Goal: Information Seeking & Learning: Check status

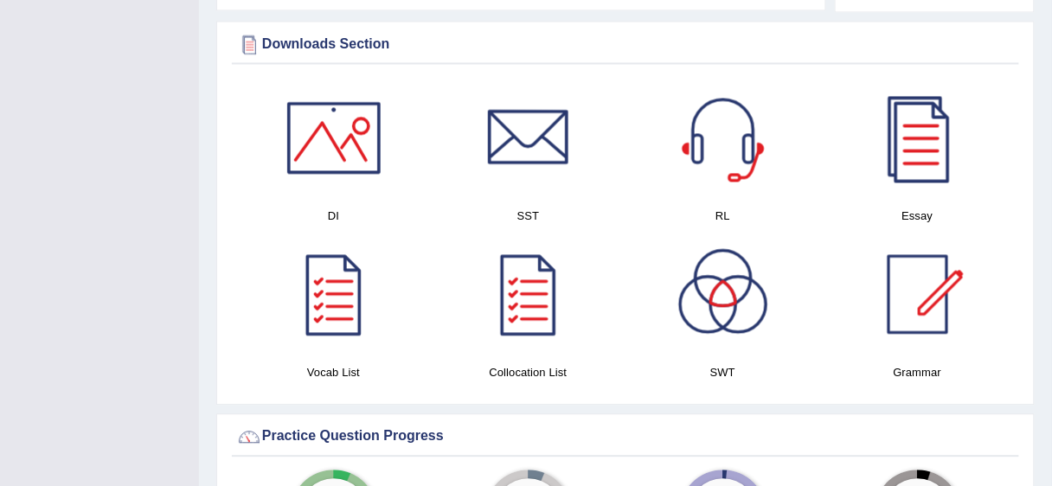
scroll to position [876, 0]
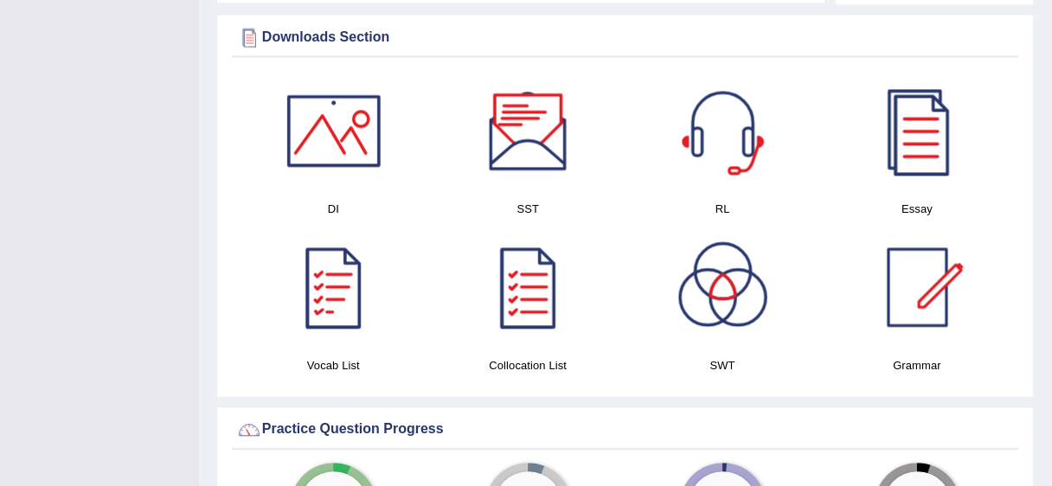
click at [503, 111] on div at bounding box center [528, 130] width 121 height 121
click at [327, 104] on div at bounding box center [333, 130] width 121 height 121
click at [618, 70] on div "SST" at bounding box center [528, 148] width 195 height 157
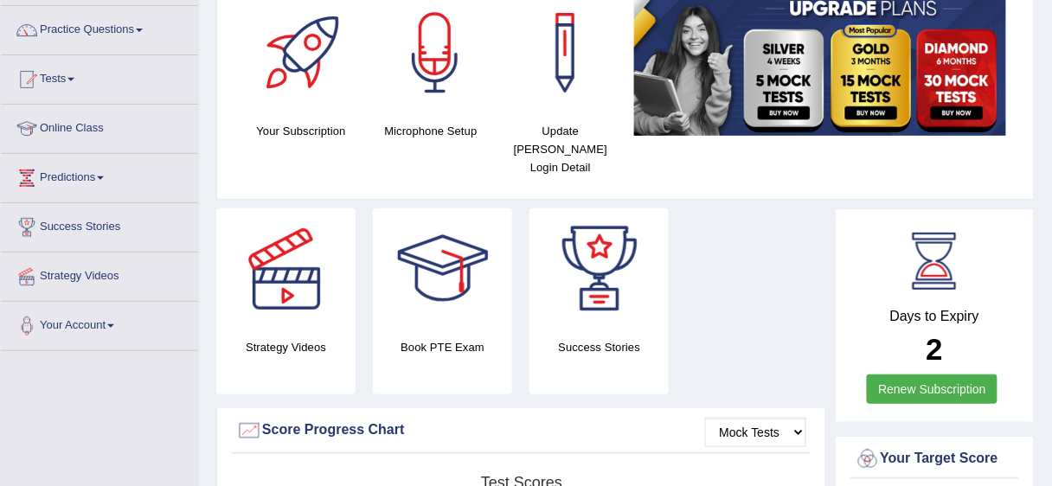
scroll to position [0, 0]
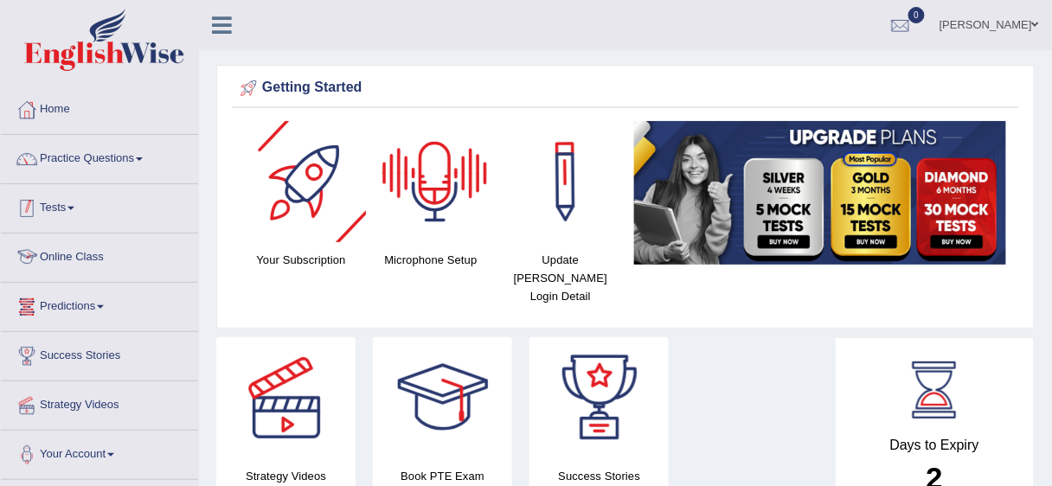
click at [73, 203] on link "Tests" at bounding box center [99, 205] width 197 height 43
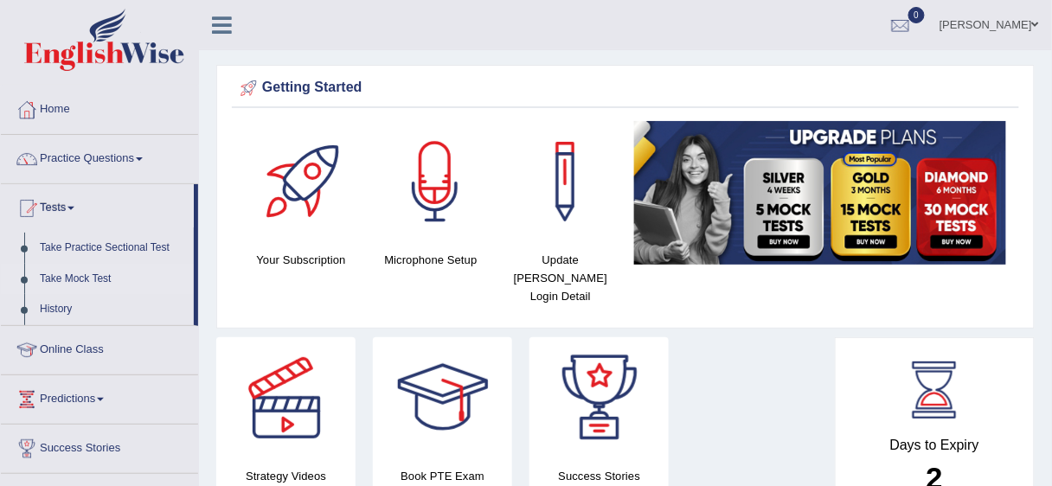
click at [85, 268] on link "Take Mock Test" at bounding box center [113, 279] width 162 height 31
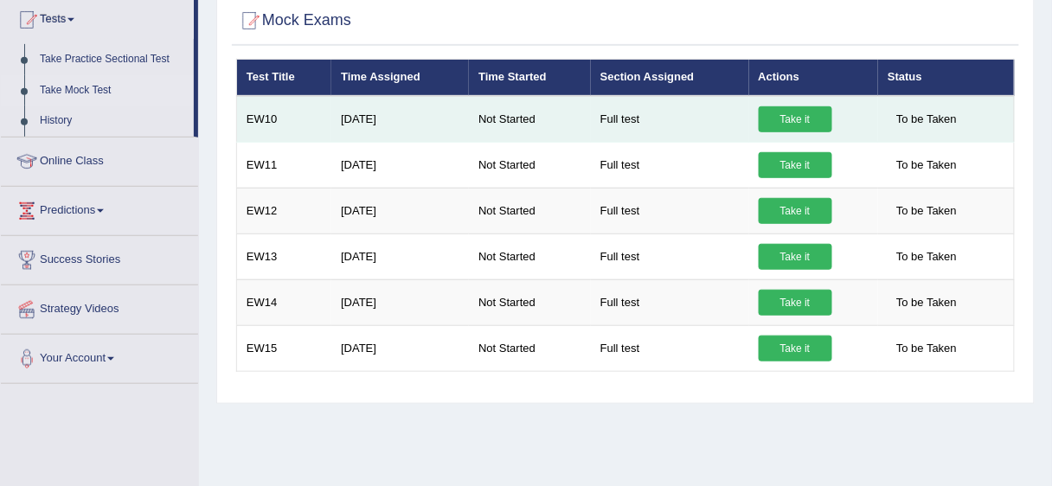
click at [807, 112] on link "Take it" at bounding box center [796, 119] width 74 height 26
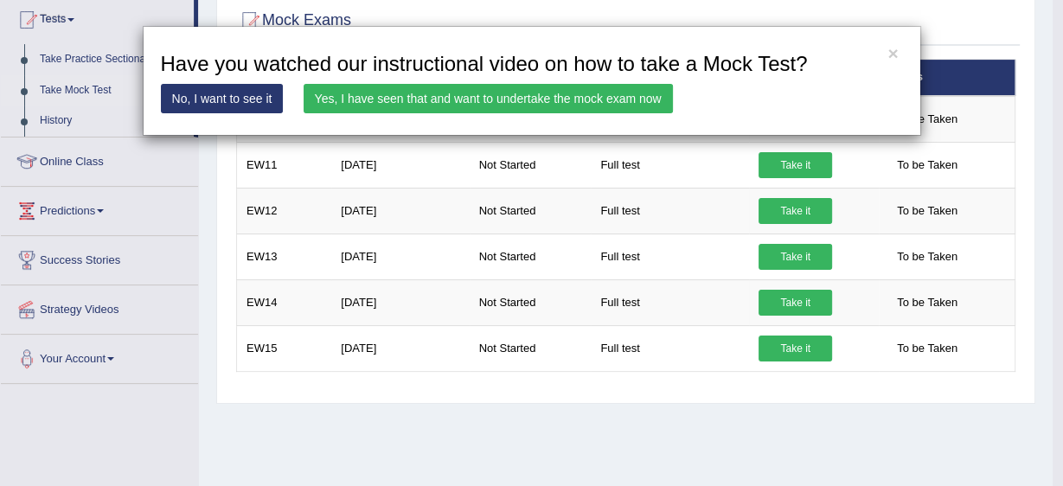
click at [609, 96] on link "Yes, I have seen that and want to undertake the mock exam now" at bounding box center [488, 98] width 369 height 29
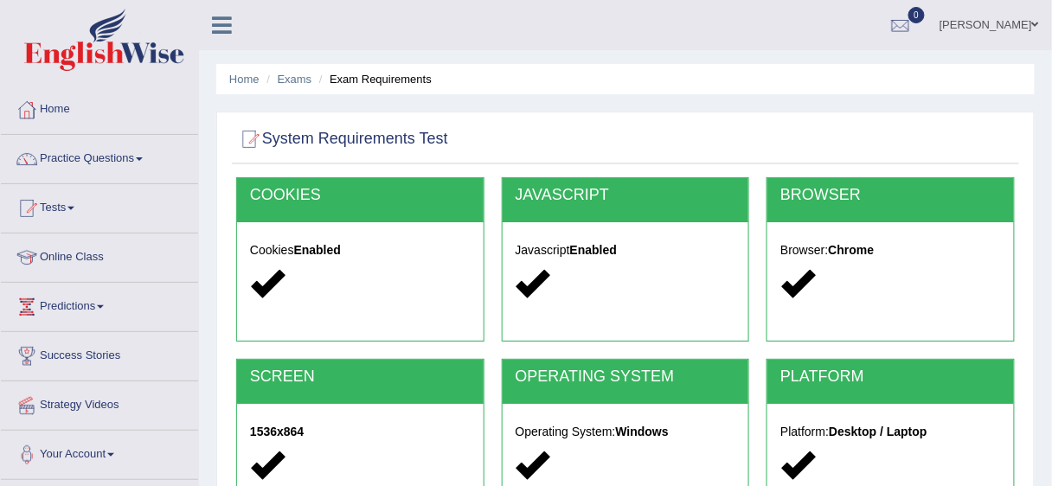
drag, startPoint x: 1052, startPoint y: 144, endPoint x: 1062, endPoint y: 151, distance: 12.0
click at [1051, 151] on html "Toggle navigation Home Practice Questions Speaking Practice Read Aloud Repeat S…" at bounding box center [526, 243] width 1052 height 486
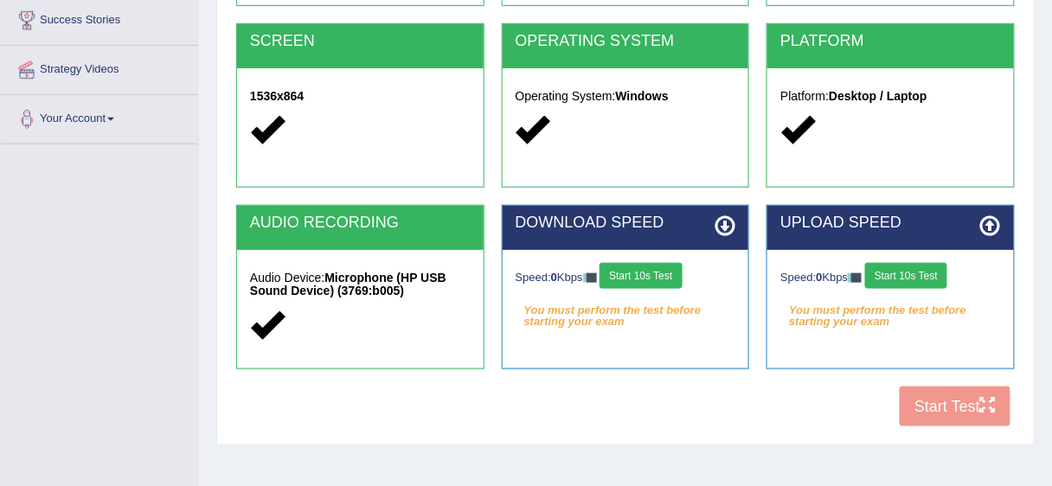
scroll to position [360, 0]
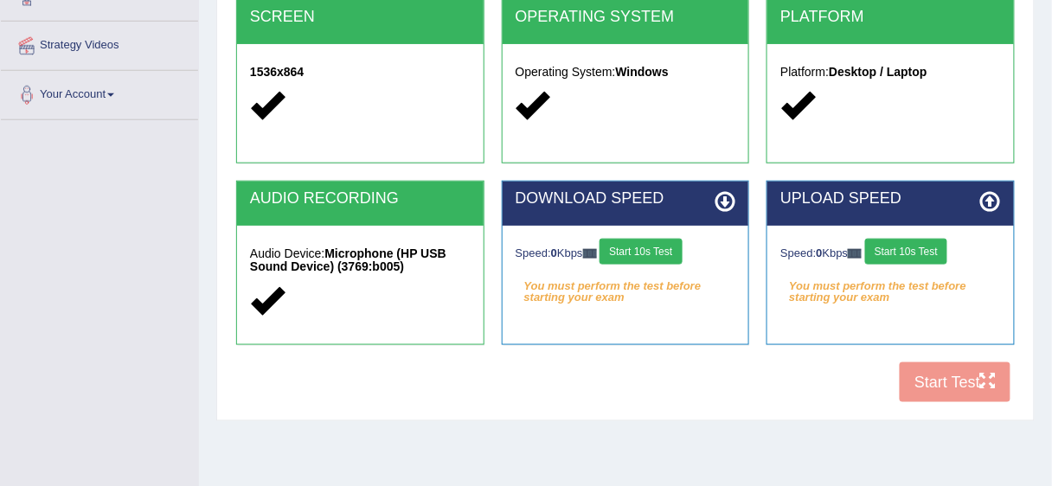
click at [651, 243] on button "Start 10s Test" at bounding box center [641, 252] width 82 height 26
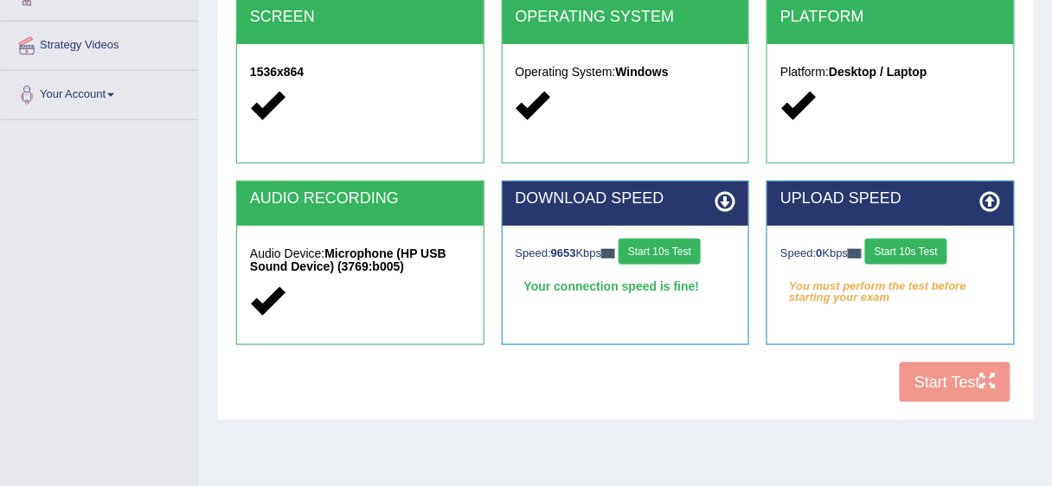
click at [907, 247] on button "Start 10s Test" at bounding box center [906, 252] width 82 height 26
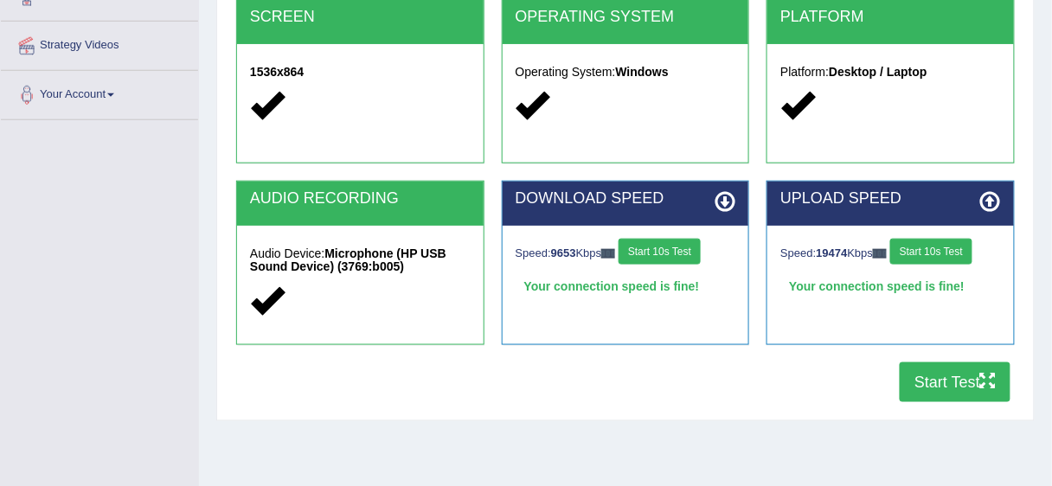
click at [665, 242] on button "Start 10s Test" at bounding box center [660, 252] width 82 height 26
click at [916, 252] on button "Start 10s Test" at bounding box center [931, 252] width 82 height 26
click at [948, 374] on button "Start Test" at bounding box center [955, 383] width 111 height 40
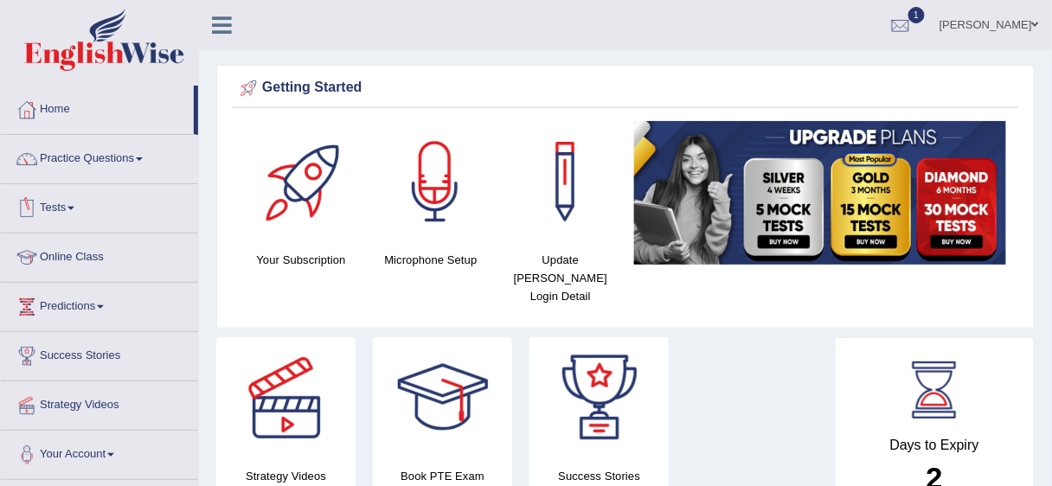
drag, startPoint x: 80, startPoint y: 213, endPoint x: 89, endPoint y: 202, distance: 14.1
click at [80, 212] on link "Tests" at bounding box center [99, 205] width 197 height 43
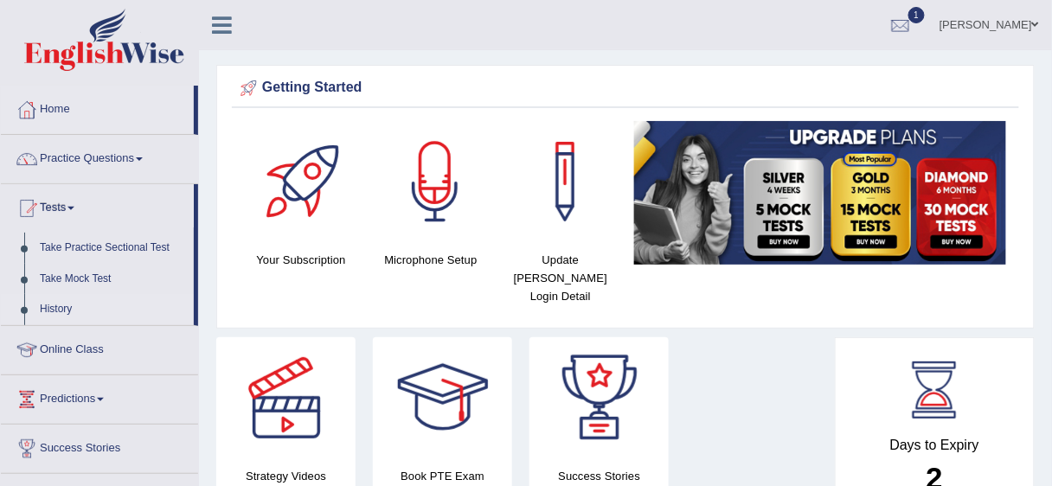
click at [64, 312] on link "History" at bounding box center [113, 309] width 162 height 31
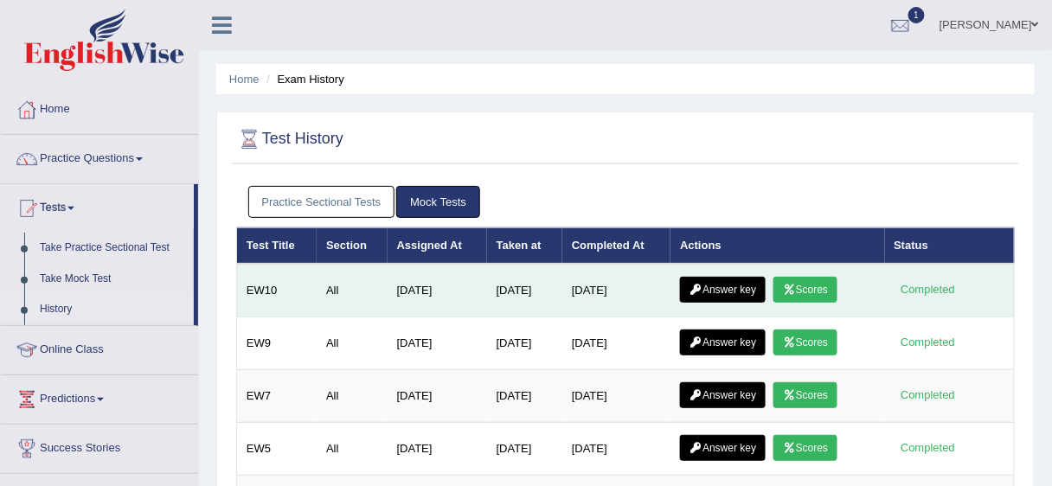
click at [796, 287] on icon at bounding box center [789, 290] width 13 height 10
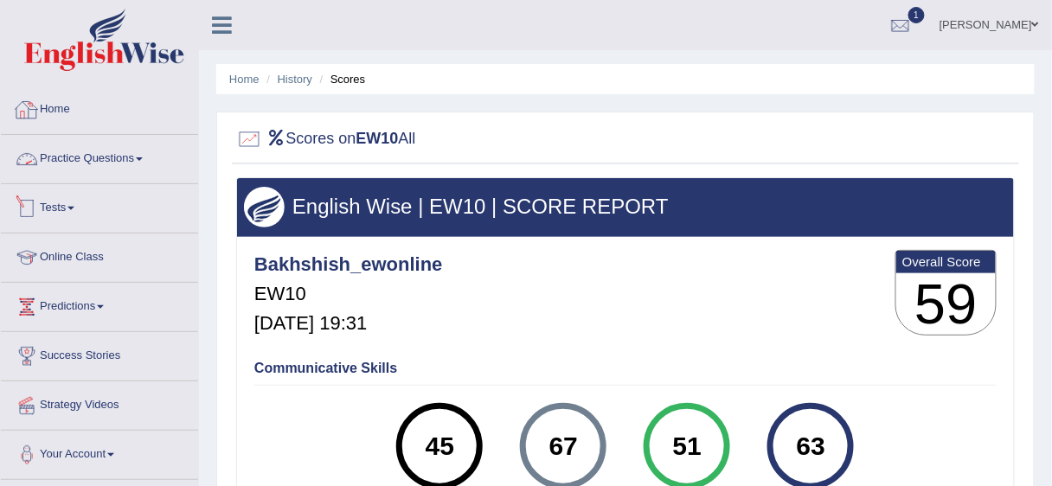
click at [76, 198] on link "Tests" at bounding box center [99, 205] width 197 height 43
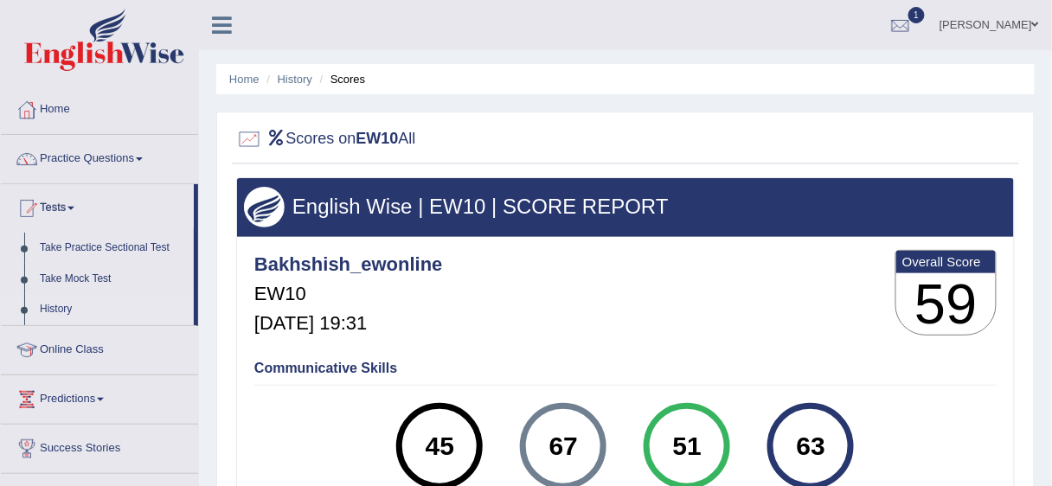
click at [61, 304] on link "History" at bounding box center [113, 309] width 162 height 31
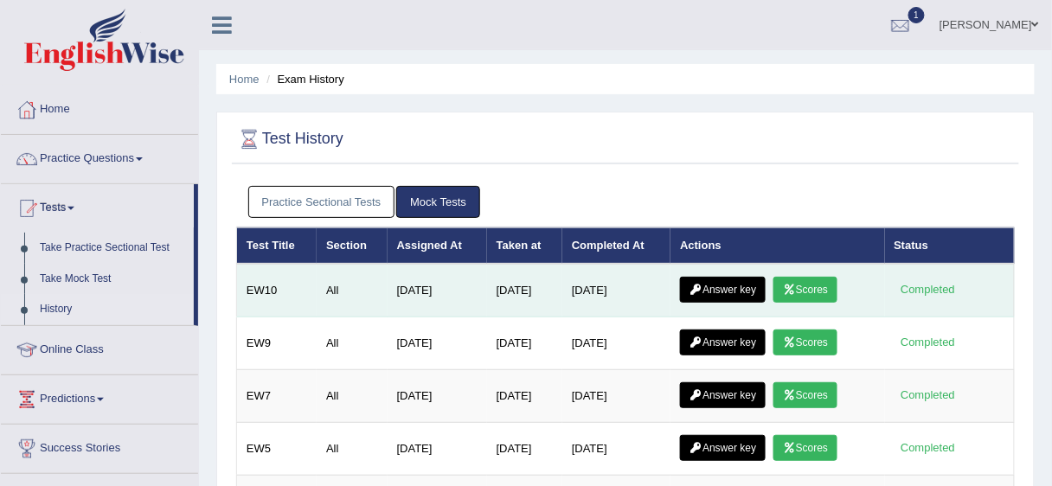
click at [719, 289] on link "Answer key" at bounding box center [723, 290] width 86 height 26
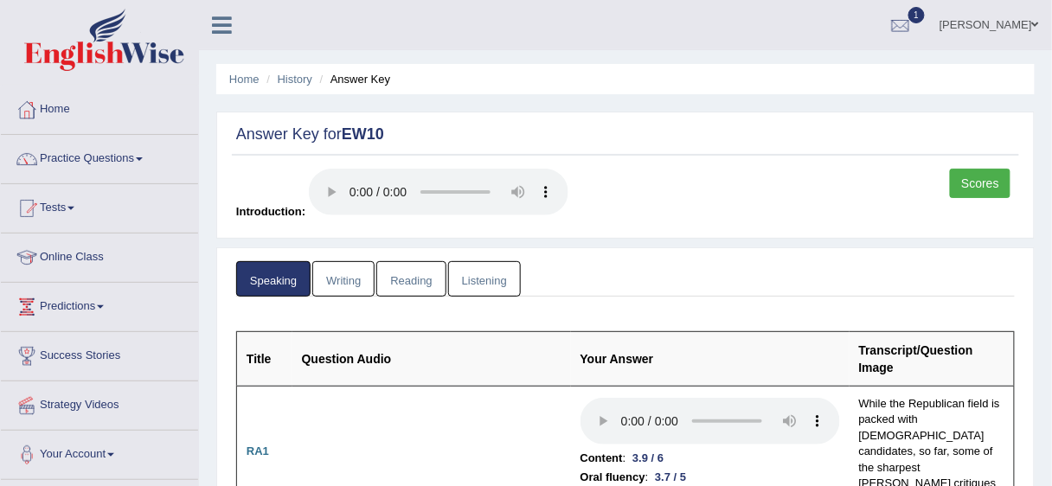
click at [339, 287] on link "Writing" at bounding box center [343, 278] width 62 height 35
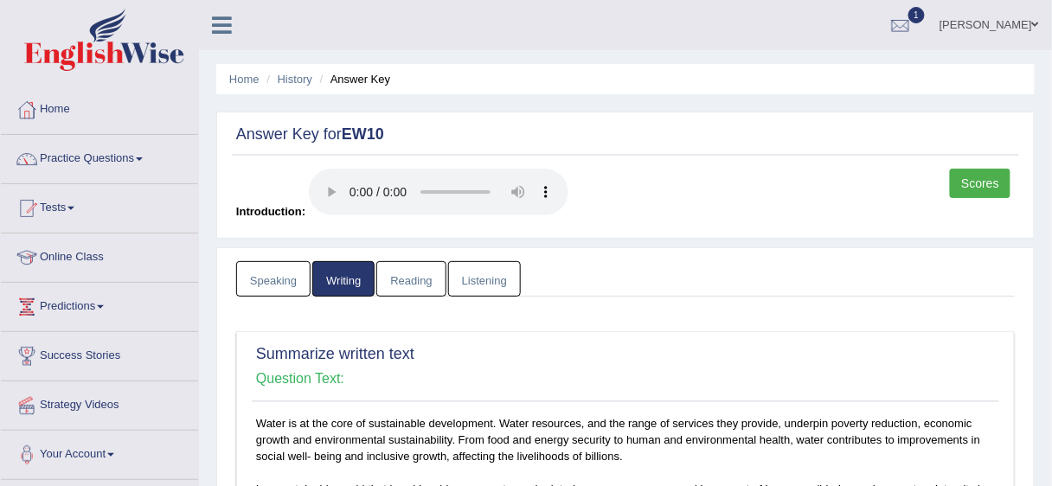
click at [404, 269] on link "Reading" at bounding box center [410, 278] width 69 height 35
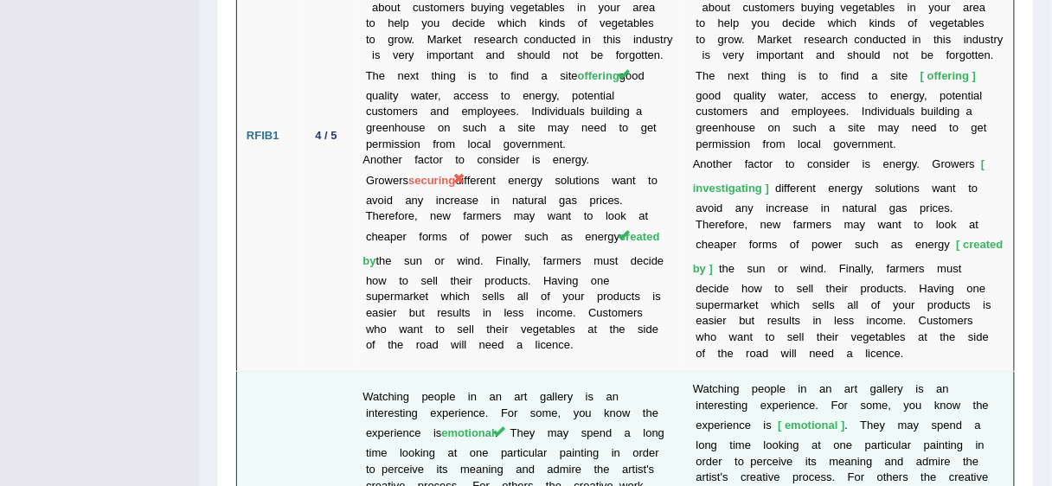
scroll to position [3353, 0]
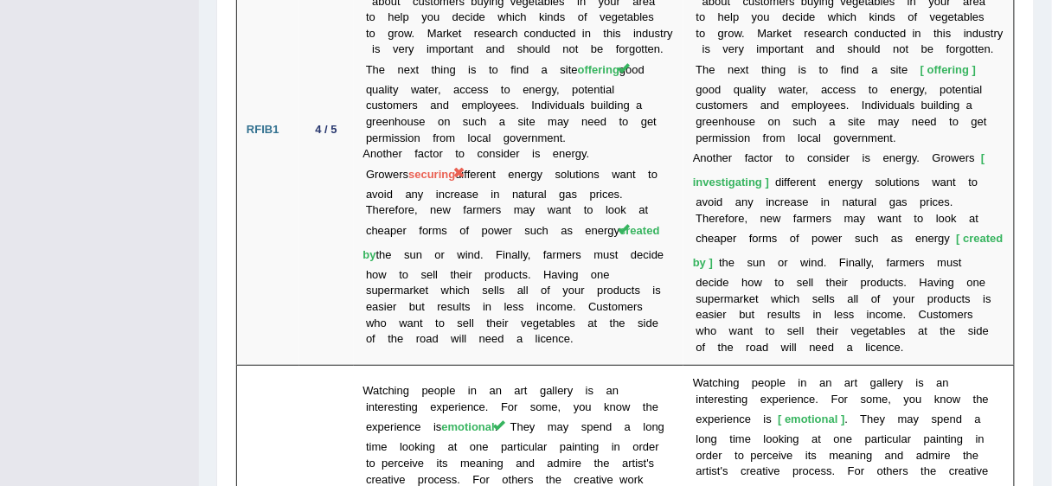
drag, startPoint x: 1011, startPoint y: 333, endPoint x: 1022, endPoint y: 313, distance: 22.9
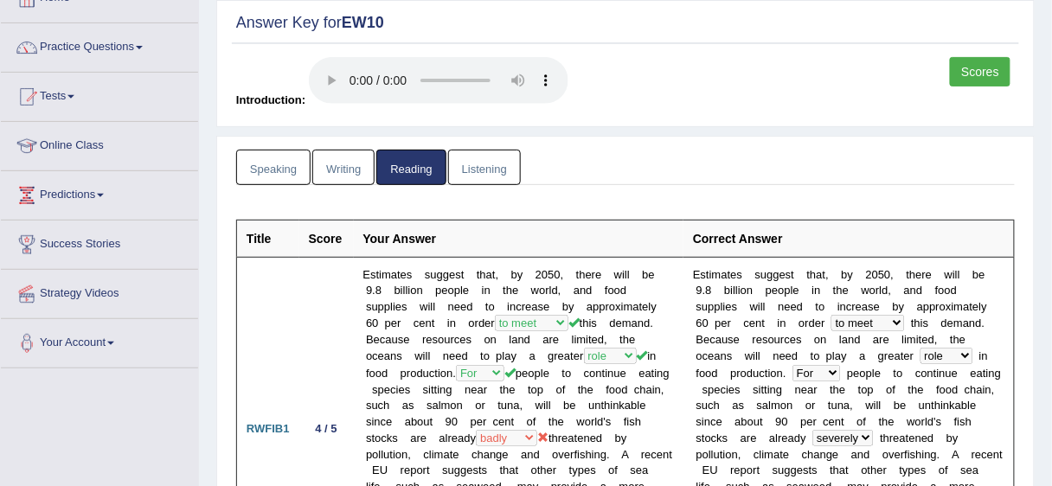
scroll to position [0, 0]
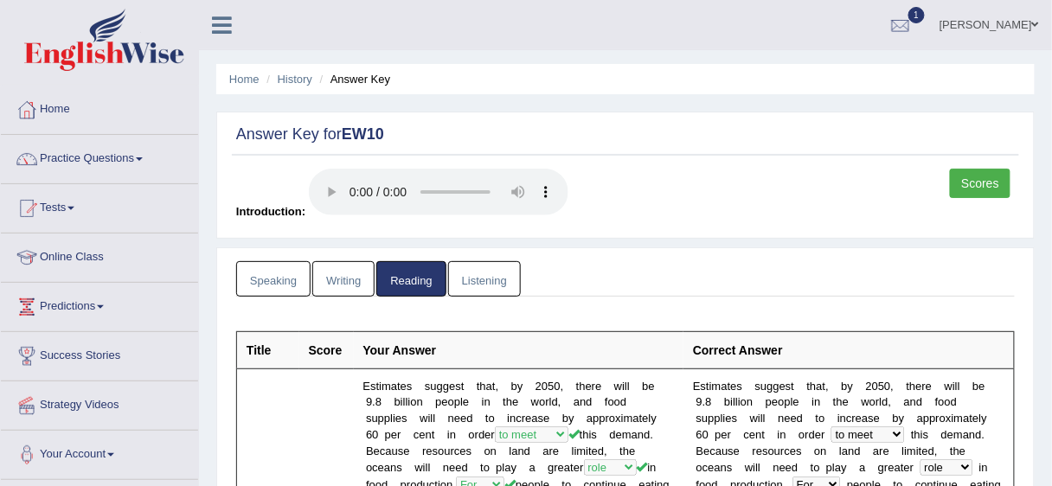
click at [477, 279] on link "Listening" at bounding box center [484, 278] width 73 height 35
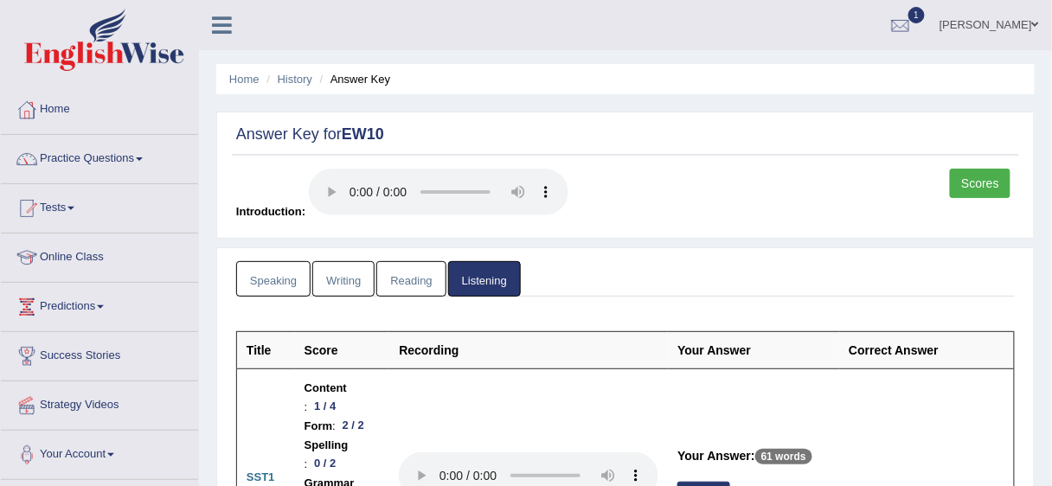
click at [989, 183] on link "Scores" at bounding box center [980, 183] width 61 height 29
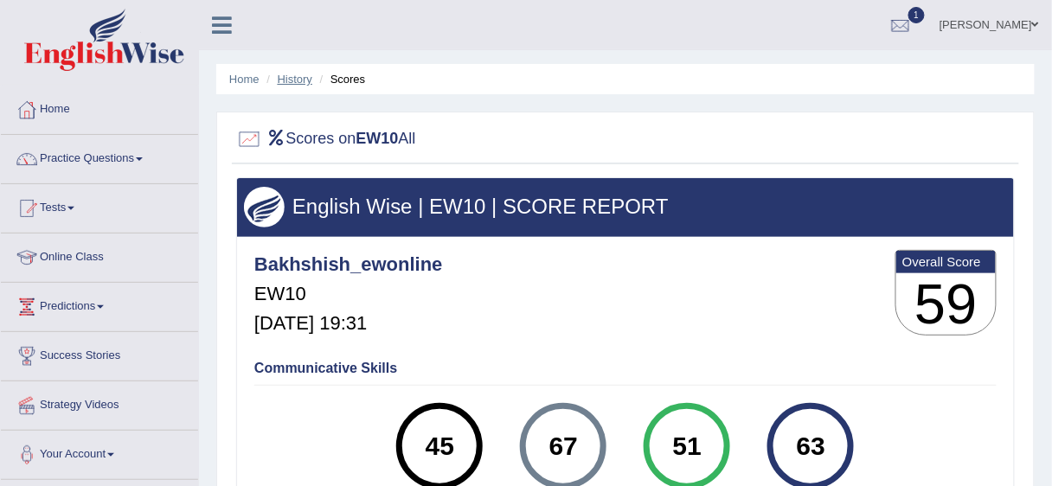
click at [301, 84] on link "History" at bounding box center [295, 79] width 35 height 13
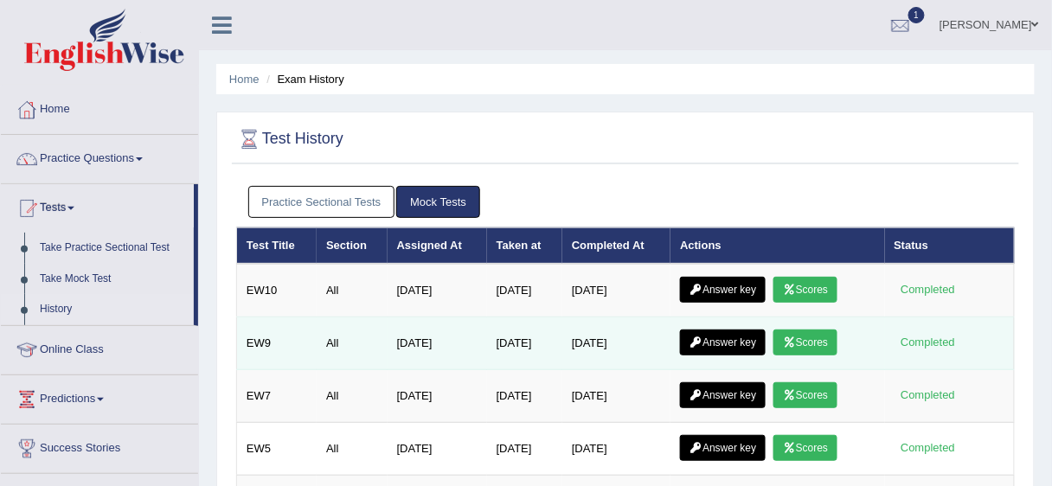
click at [819, 343] on link "Scores" at bounding box center [805, 343] width 64 height 26
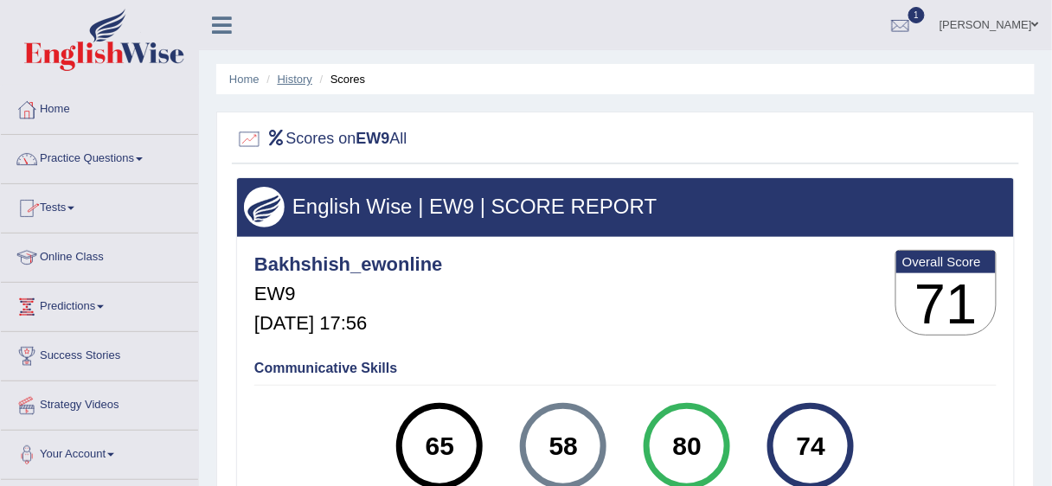
click at [281, 82] on link "History" at bounding box center [295, 79] width 35 height 13
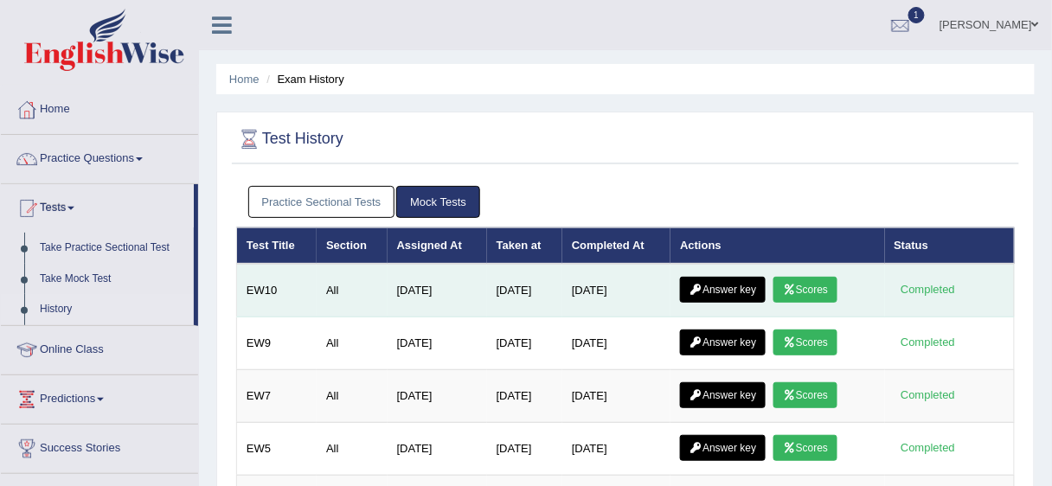
click at [718, 285] on link "Answer key" at bounding box center [723, 290] width 86 height 26
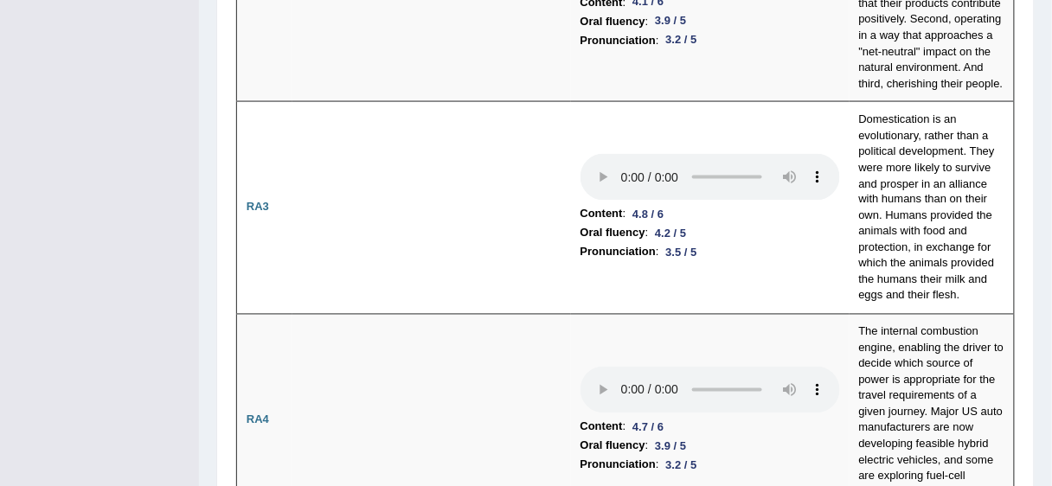
scroll to position [638, 0]
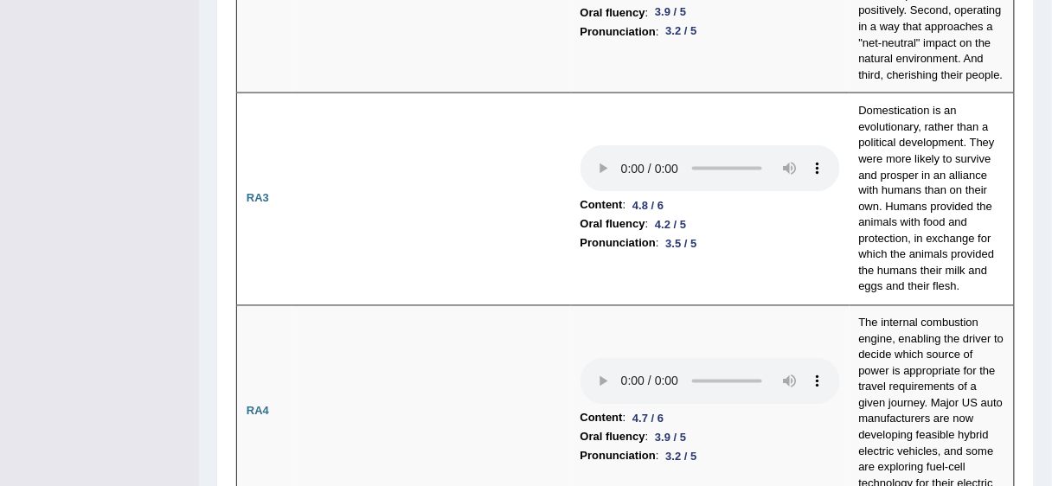
drag, startPoint x: 1052, startPoint y: 68, endPoint x: 1053, endPoint y: 48, distance: 19.9
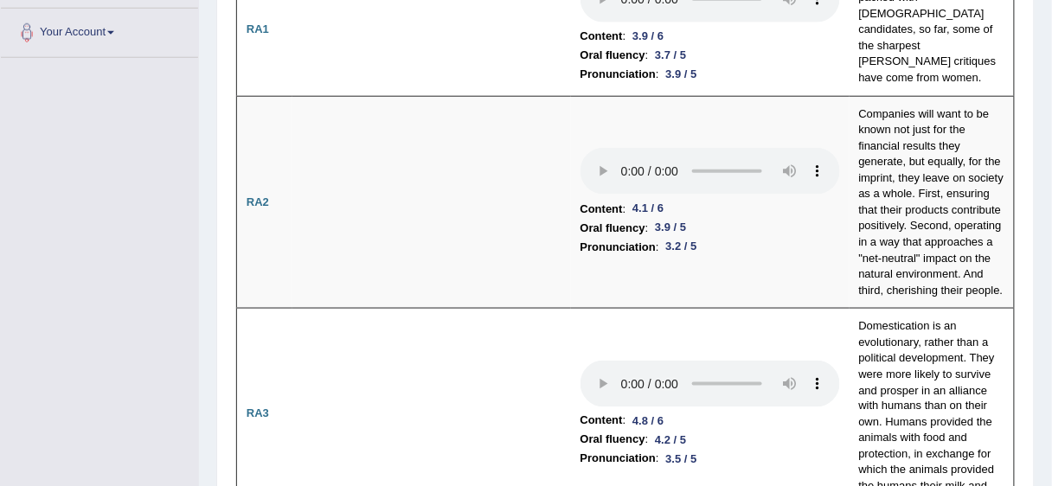
scroll to position [0, 0]
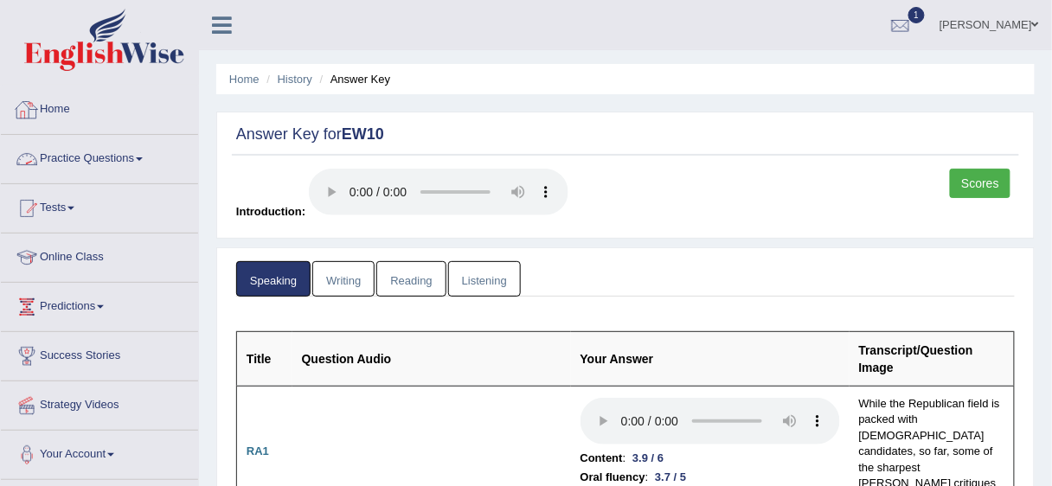
click at [66, 157] on link "Practice Questions" at bounding box center [99, 156] width 197 height 43
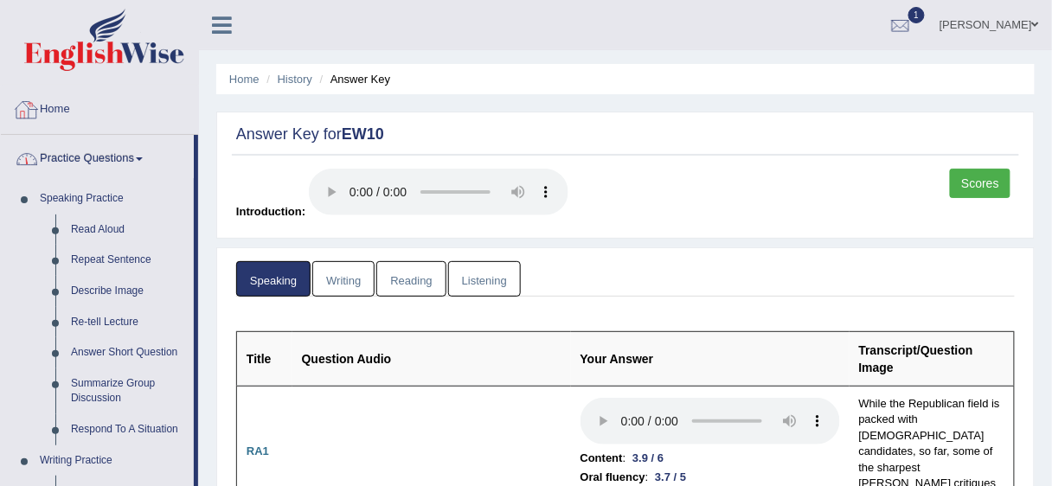
click at [80, 164] on link "Practice Questions" at bounding box center [97, 156] width 193 height 43
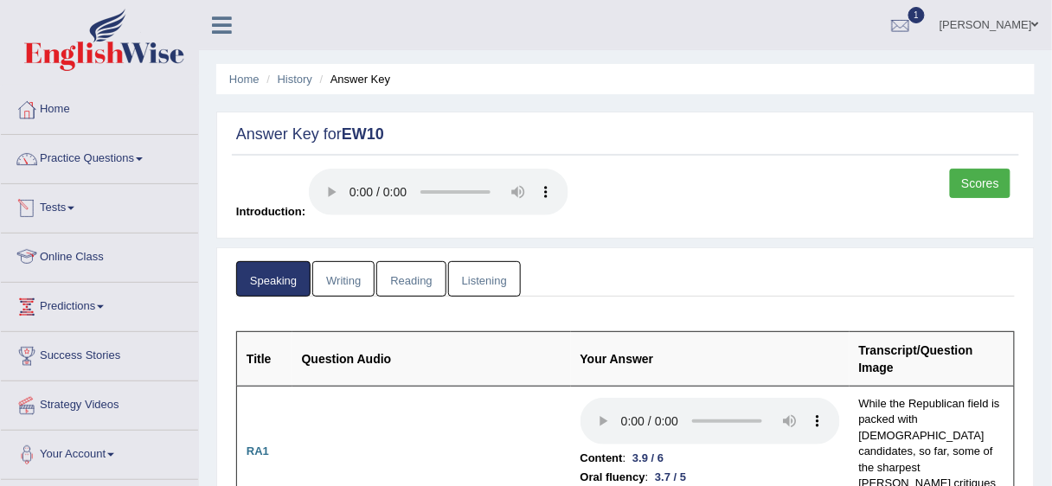
click at [66, 205] on link "Tests" at bounding box center [99, 205] width 197 height 43
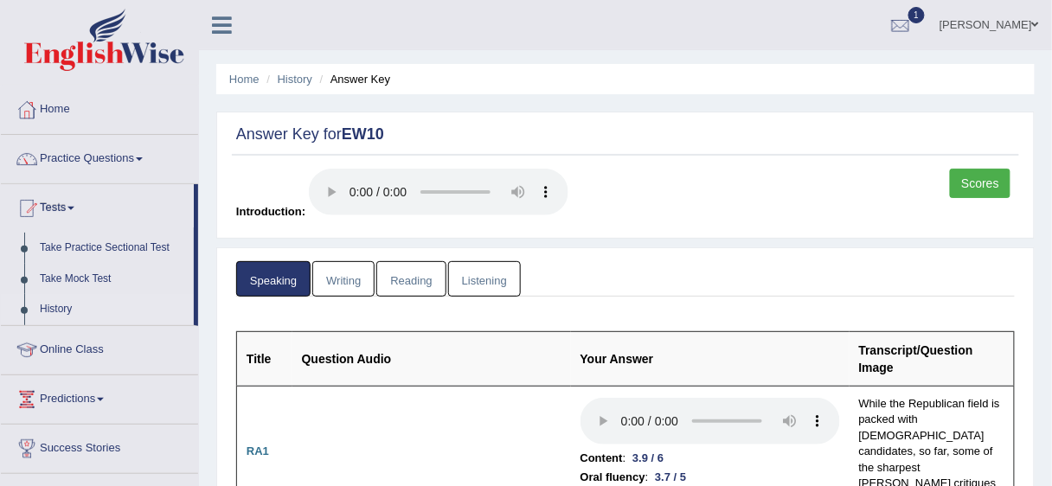
click at [55, 310] on link "History" at bounding box center [113, 309] width 162 height 31
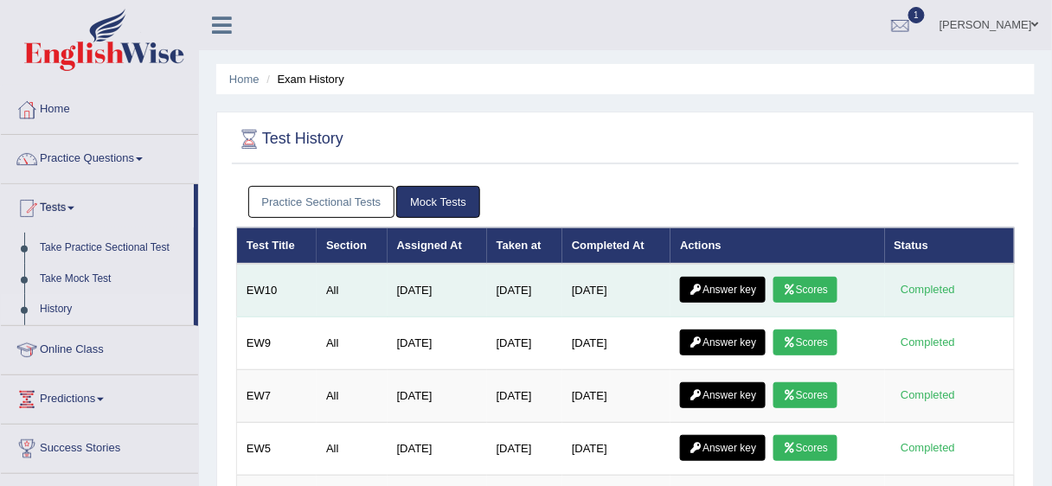
click at [812, 282] on link "Scores" at bounding box center [805, 290] width 64 height 26
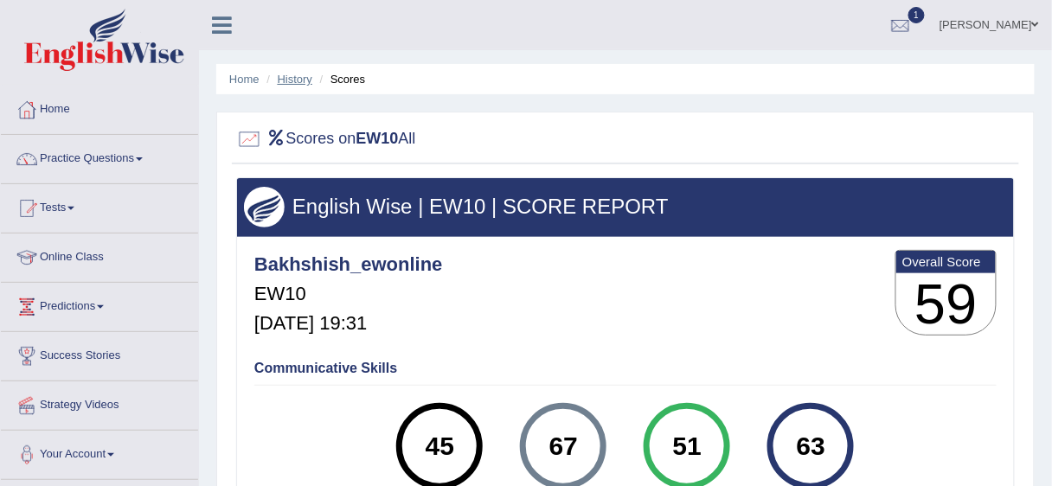
click at [292, 79] on link "History" at bounding box center [295, 79] width 35 height 13
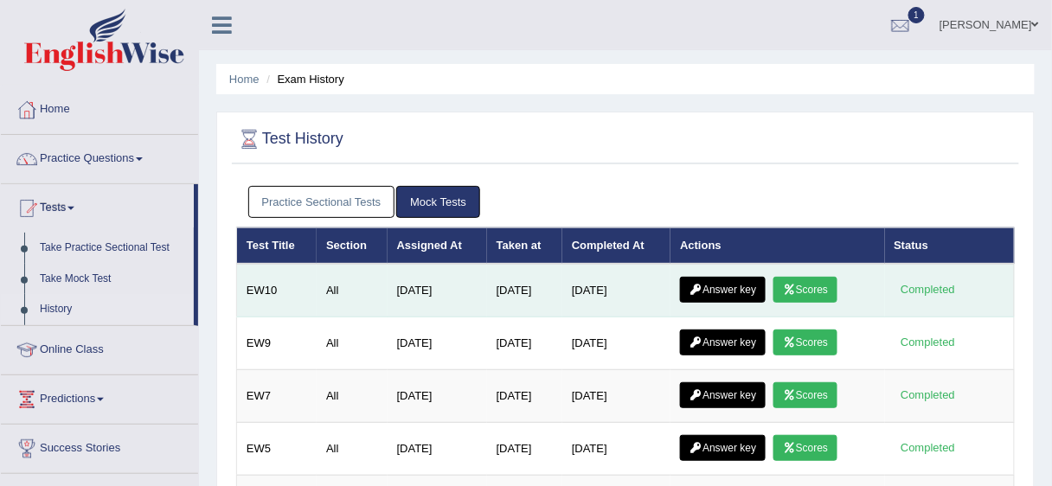
click at [804, 277] on link "Scores" at bounding box center [805, 290] width 64 height 26
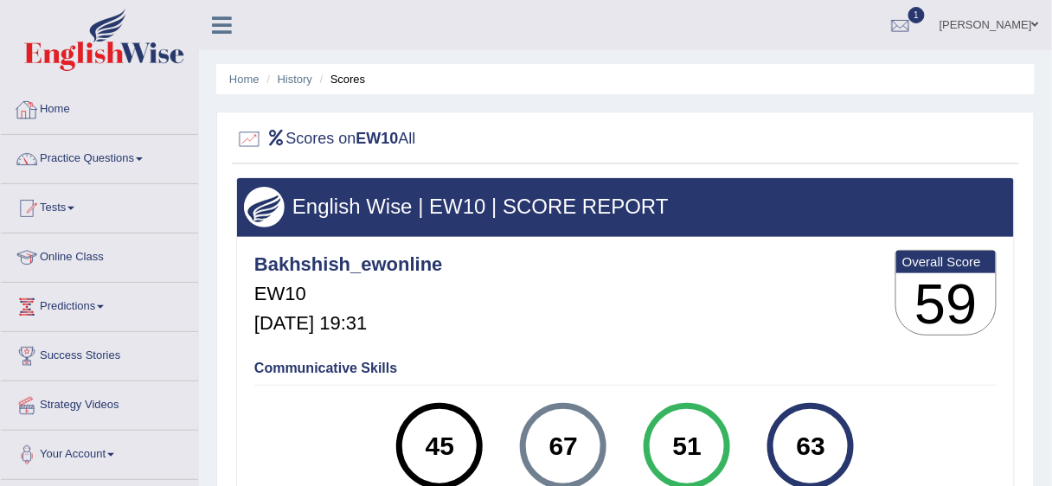
drag, startPoint x: 286, startPoint y: 77, endPoint x: 401, endPoint y: 112, distance: 121.0
click at [286, 77] on link "History" at bounding box center [295, 79] width 35 height 13
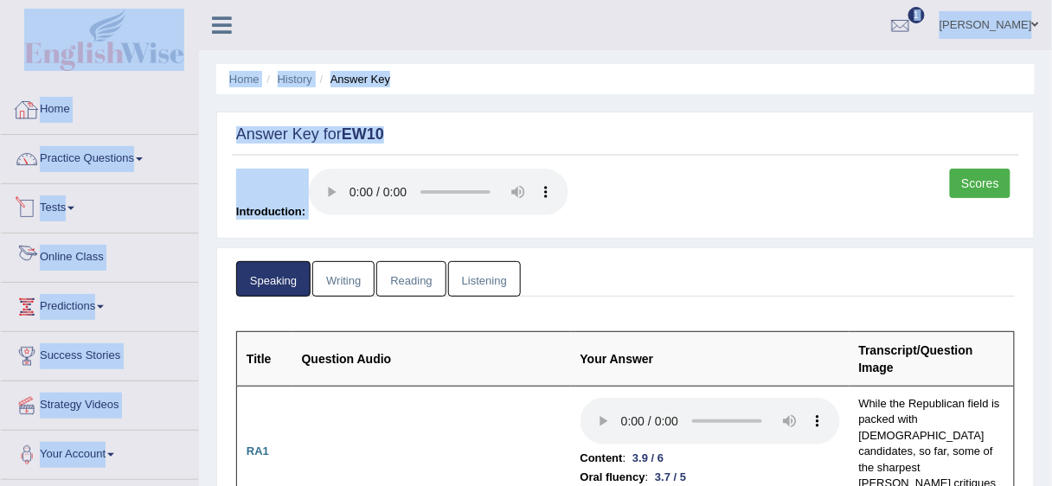
click at [367, 3] on div "Bakhshish Singh Toggle navigation Username: Bakhshish_ewonline Access Type: Onl…" at bounding box center [625, 25] width 853 height 50
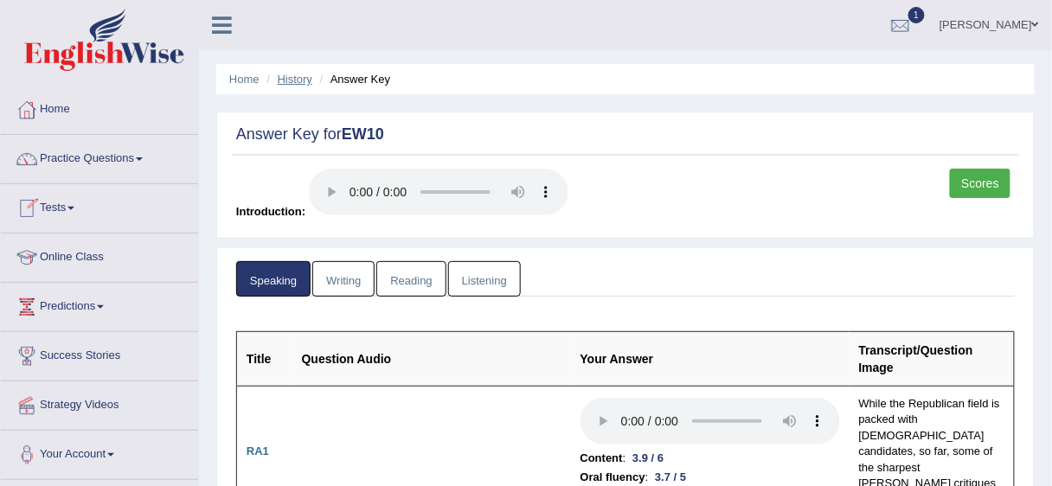
click at [283, 78] on link "History" at bounding box center [295, 79] width 35 height 13
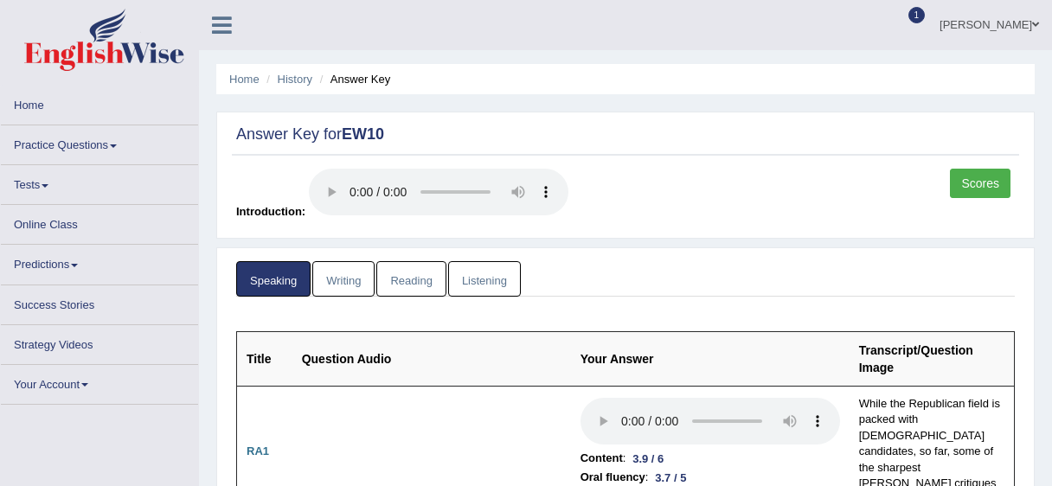
click at [331, 261] on link "Writing" at bounding box center [343, 278] width 62 height 35
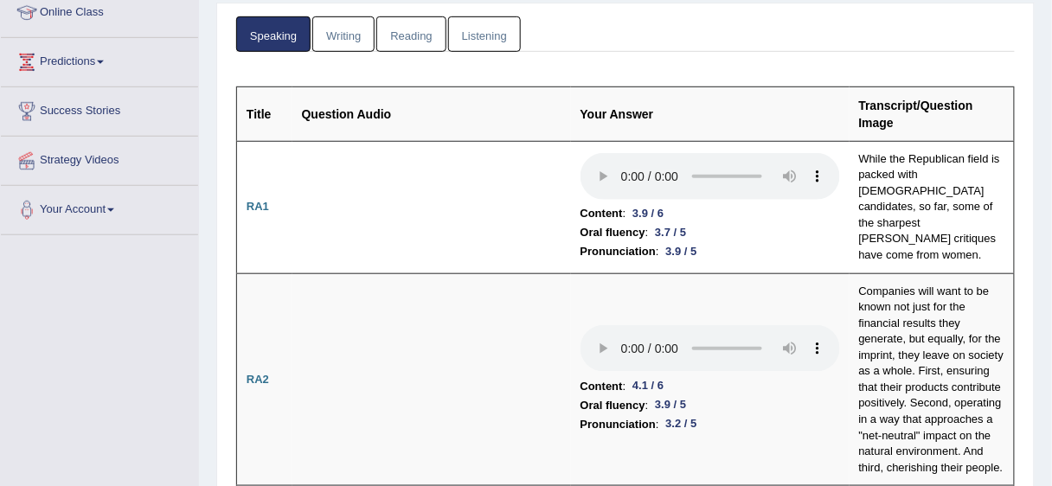
click at [331, 31] on link "Writing" at bounding box center [343, 33] width 62 height 35
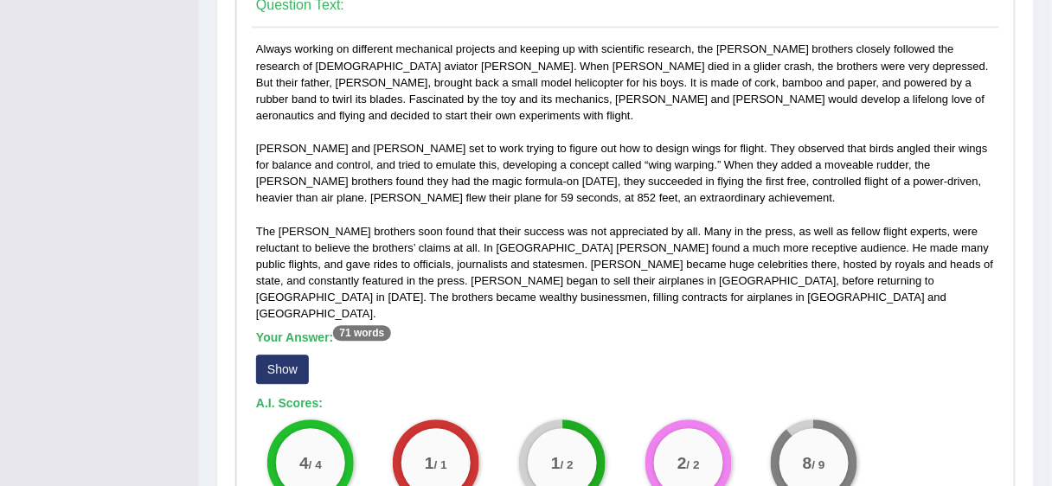
scroll to position [951, 0]
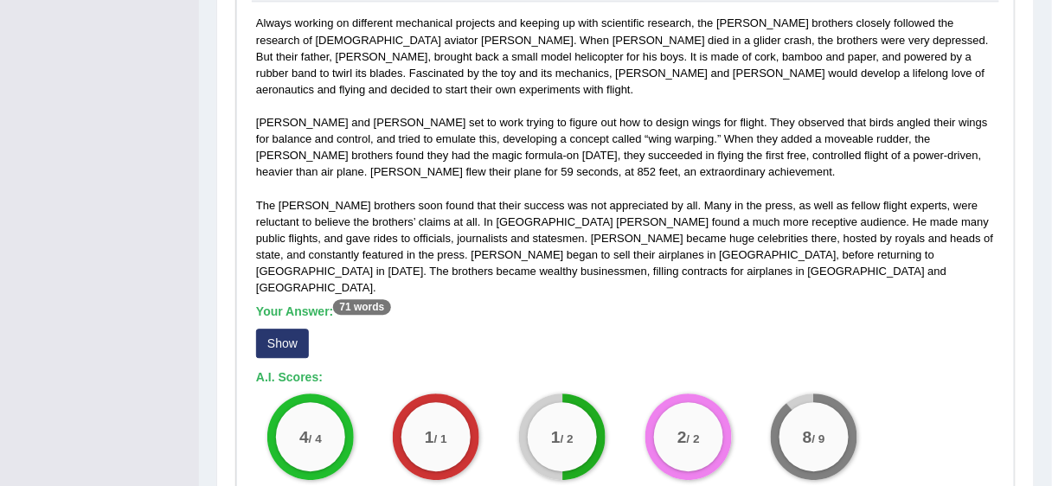
click at [279, 329] on button "Show" at bounding box center [282, 343] width 53 height 29
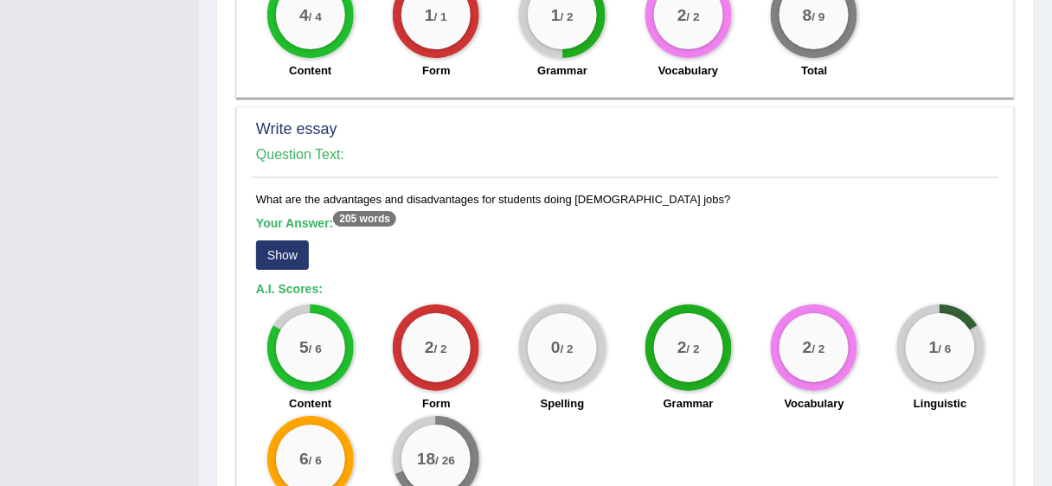
scroll to position [1487, 0]
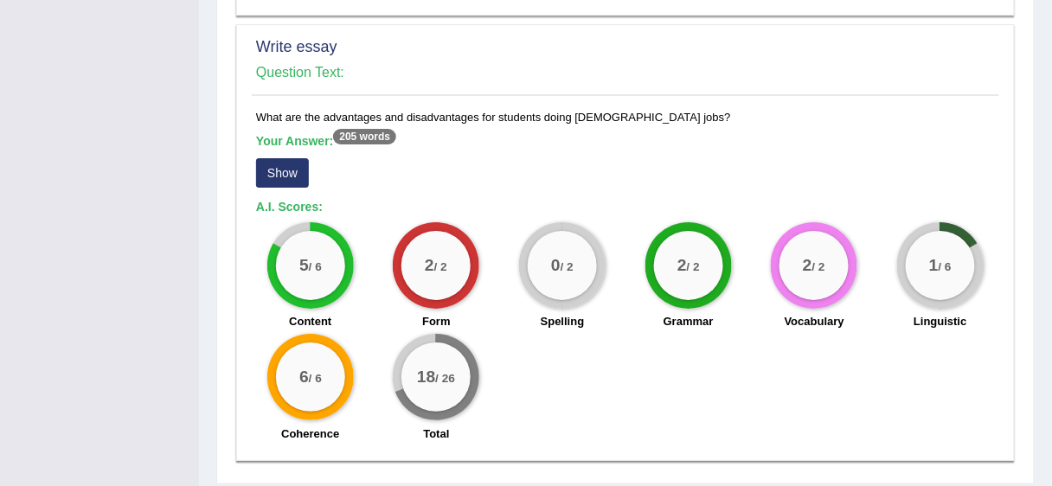
click at [269, 158] on button "Show" at bounding box center [282, 172] width 53 height 29
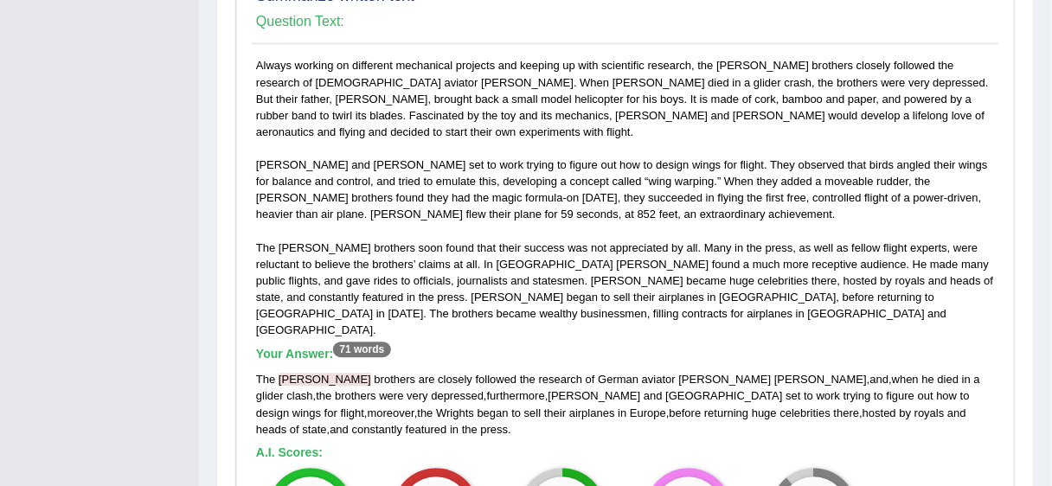
scroll to position [1031, 0]
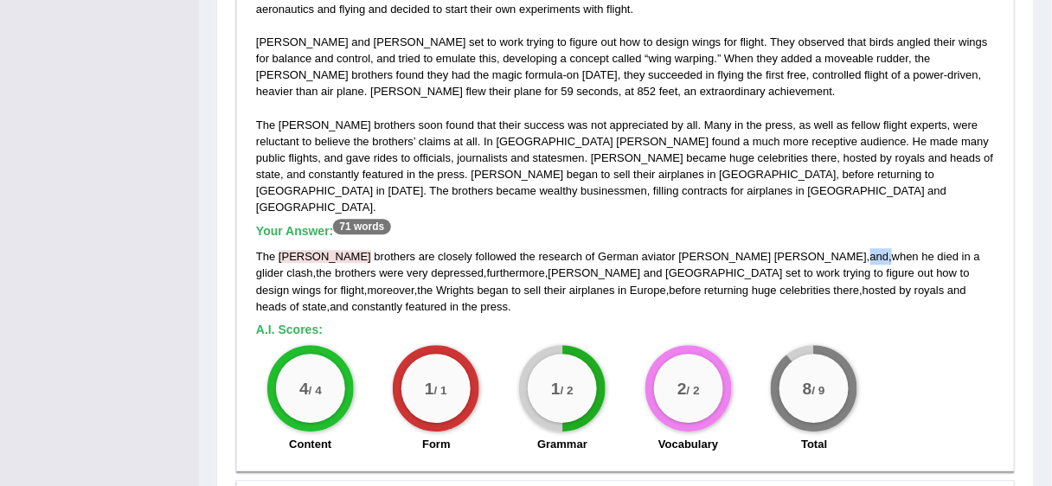
drag, startPoint x: 713, startPoint y: 220, endPoint x: 690, endPoint y: 220, distance: 23.4
click at [690, 248] on div "The wright brothers are closely followed the research of German aviator Otto Li…" at bounding box center [625, 281] width 739 height 66
click at [709, 248] on div "The wright brothers are closely followed the research of German aviator Otto Li…" at bounding box center [625, 281] width 739 height 66
click at [922, 250] on span "he" at bounding box center [928, 256] width 12 height 13
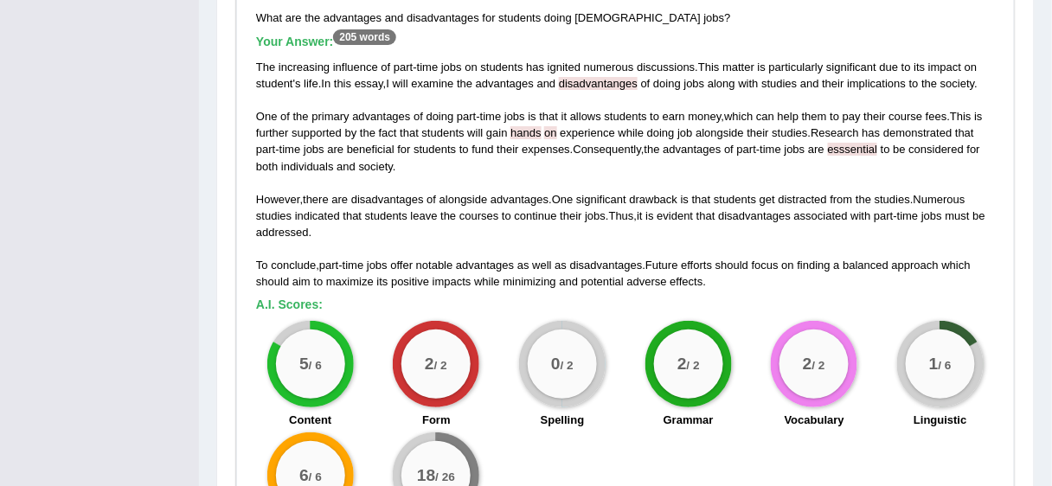
scroll to position [1614, 0]
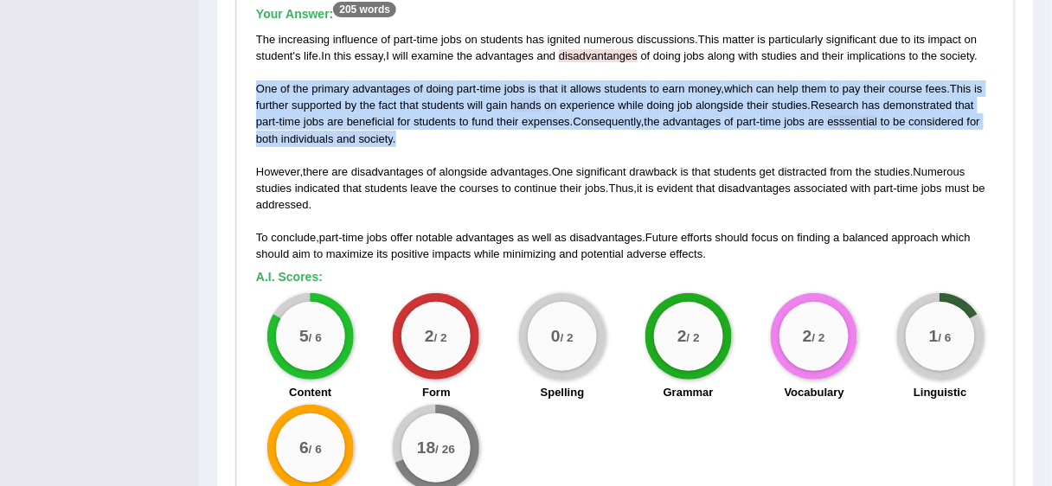
drag, startPoint x: 253, startPoint y: 30, endPoint x: 398, endPoint y: 92, distance: 157.8
click at [398, 92] on div "What are the advantages and disadvantages for students doing part-time jobs? Yo…" at bounding box center [626, 252] width 748 height 540
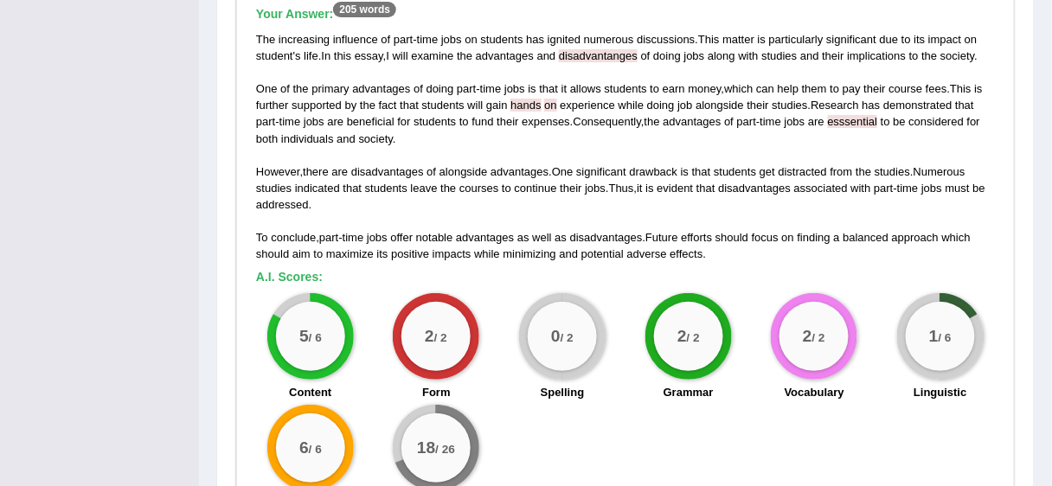
click at [252, 108] on div "What are the advantages and disadvantages for students doing part-time jobs? Yo…" at bounding box center [626, 252] width 748 height 540
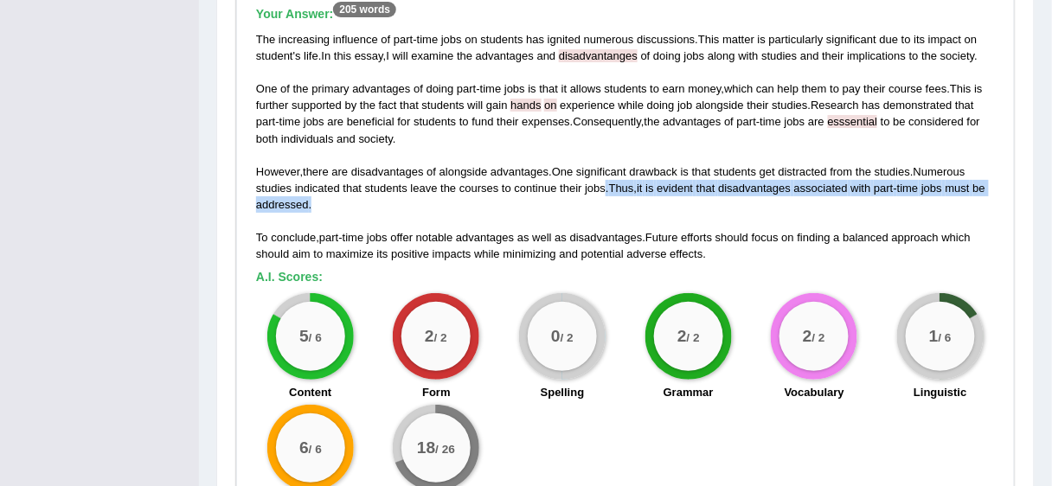
drag, startPoint x: 605, startPoint y: 133, endPoint x: 694, endPoint y: 156, distance: 91.9
click at [694, 156] on div "The increasing influence of part - time jobs on students has ignited numerous d…" at bounding box center [625, 147] width 739 height 232
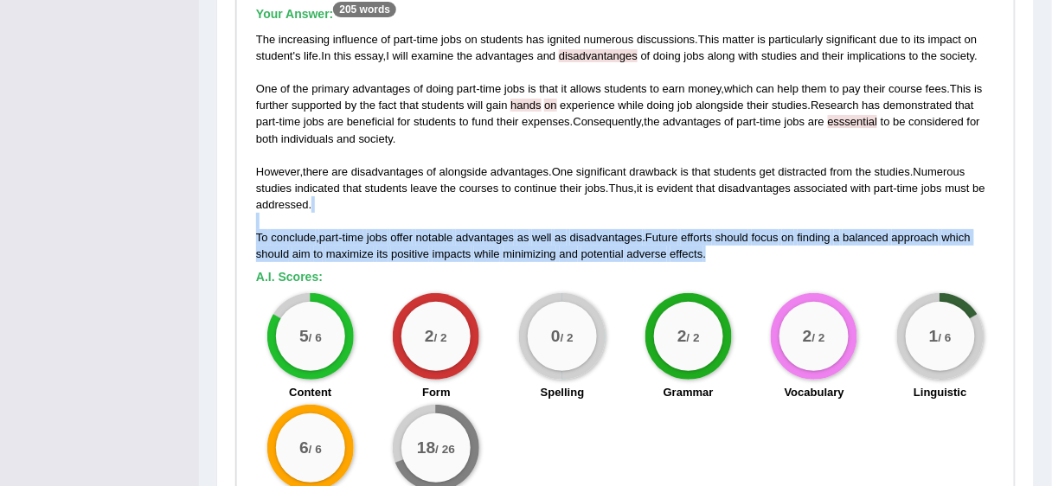
drag, startPoint x: 262, startPoint y: 171, endPoint x: 773, endPoint y: 199, distance: 512.1
click at [773, 199] on div "The increasing influence of part - time jobs on students has ignited numerous d…" at bounding box center [625, 147] width 739 height 232
click at [725, 199] on div "The increasing influence of part - time jobs on students has ignited numerous d…" at bounding box center [625, 147] width 739 height 232
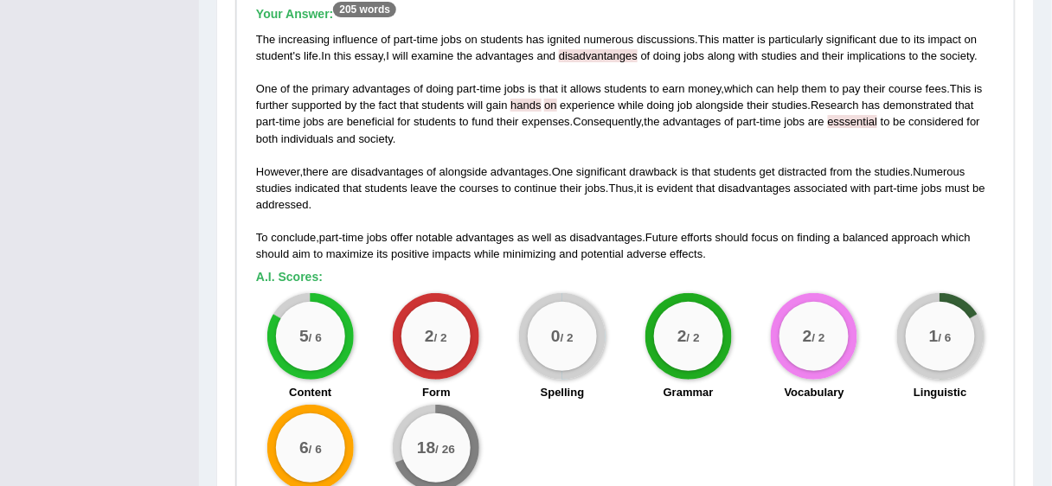
drag, startPoint x: 1017, startPoint y: 24, endPoint x: 293, endPoint y: 76, distance: 726.0
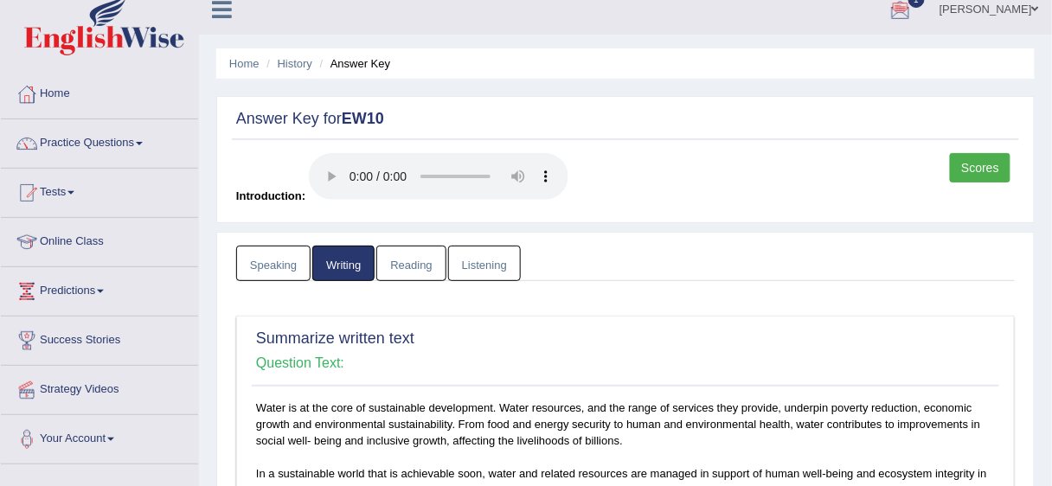
scroll to position [0, 0]
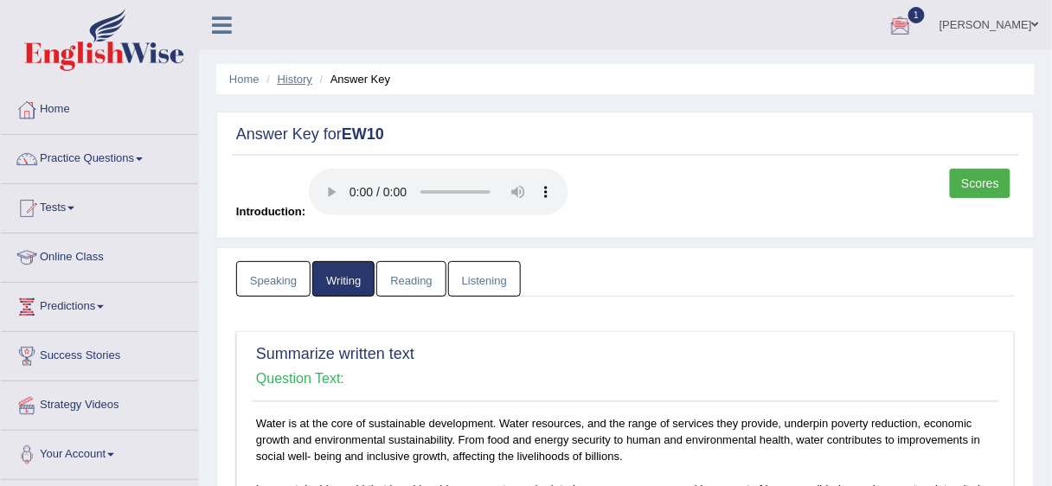
click at [296, 76] on link "History" at bounding box center [295, 79] width 35 height 13
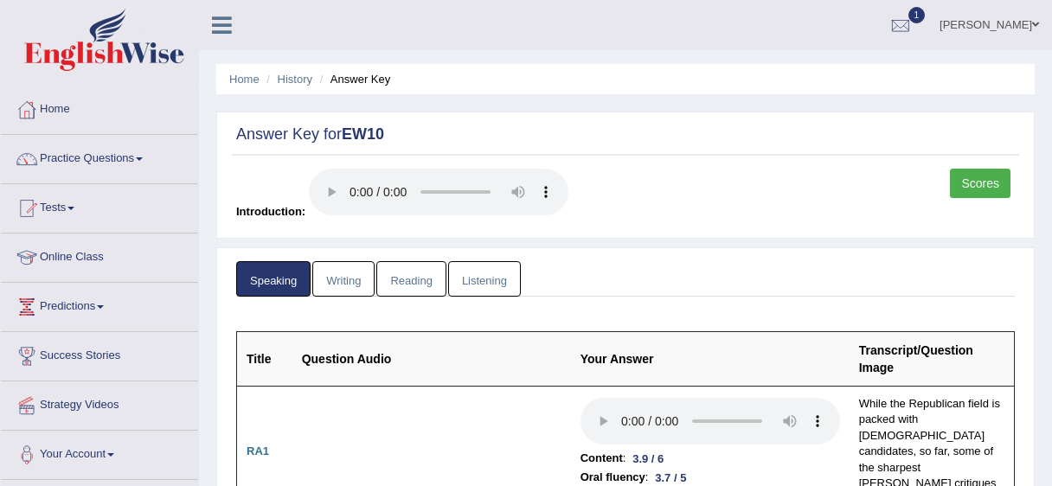
scroll to position [199, 0]
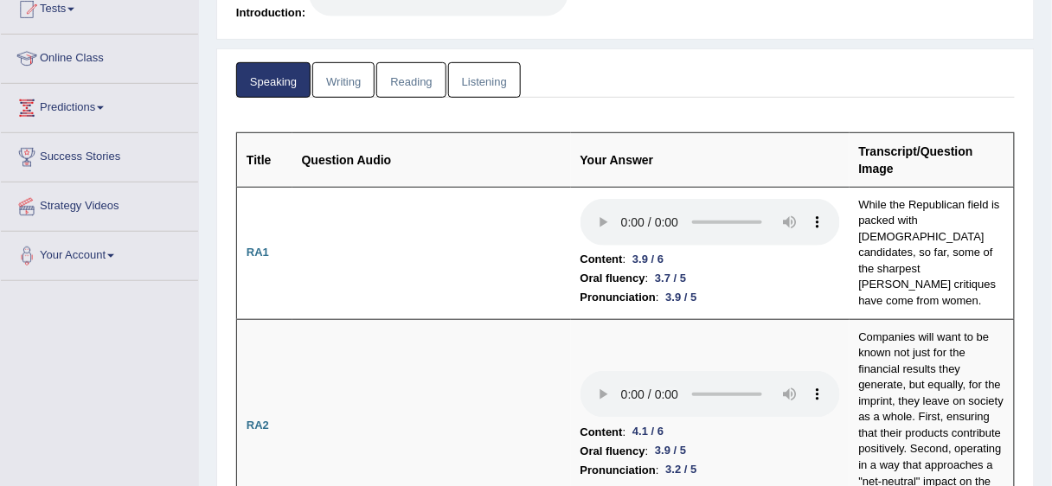
click at [483, 83] on link "Listening" at bounding box center [484, 79] width 73 height 35
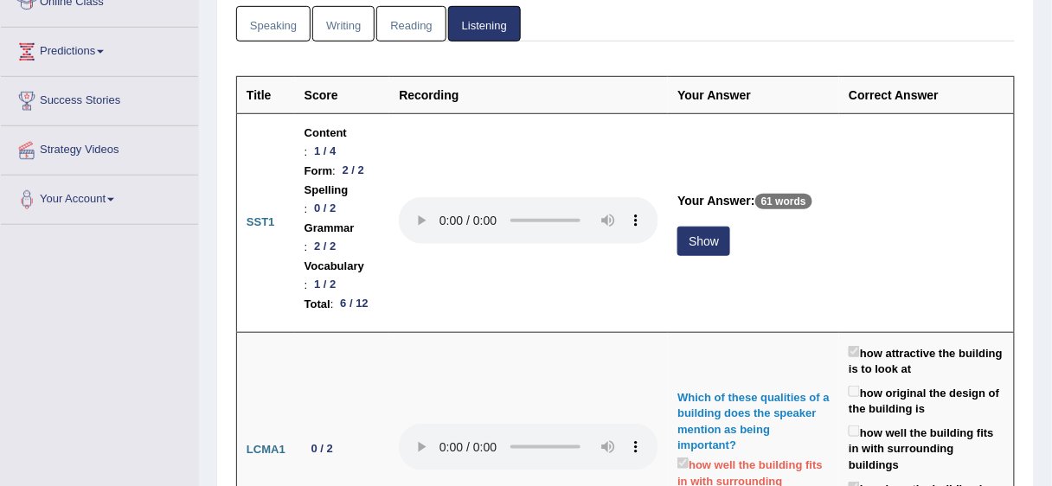
scroll to position [262, 0]
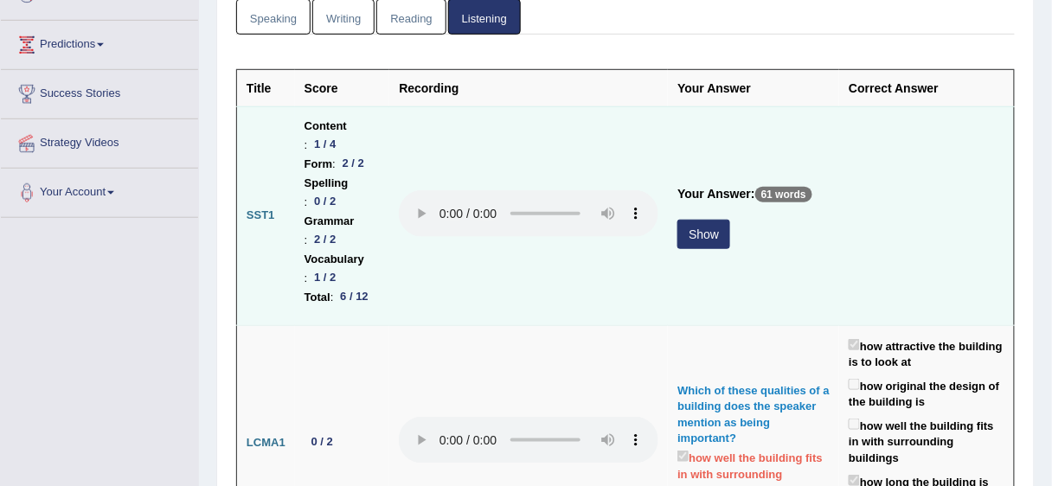
click at [690, 249] on button "Show" at bounding box center [703, 234] width 53 height 29
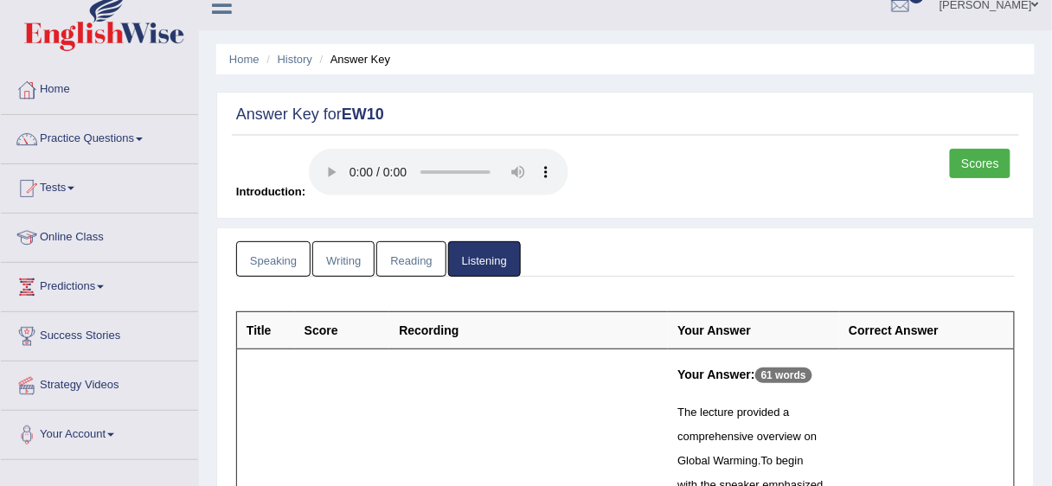
scroll to position [0, 0]
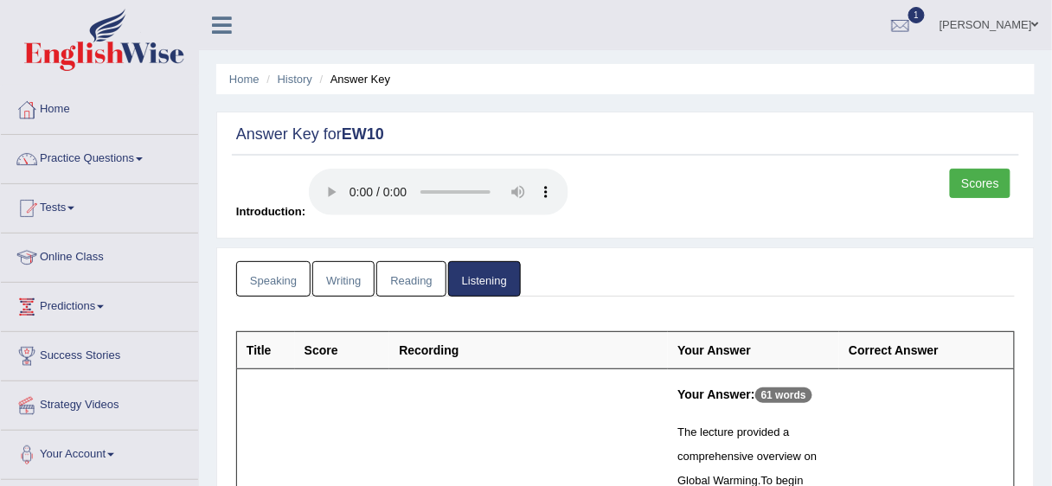
click at [401, 268] on link "Reading" at bounding box center [410, 278] width 69 height 35
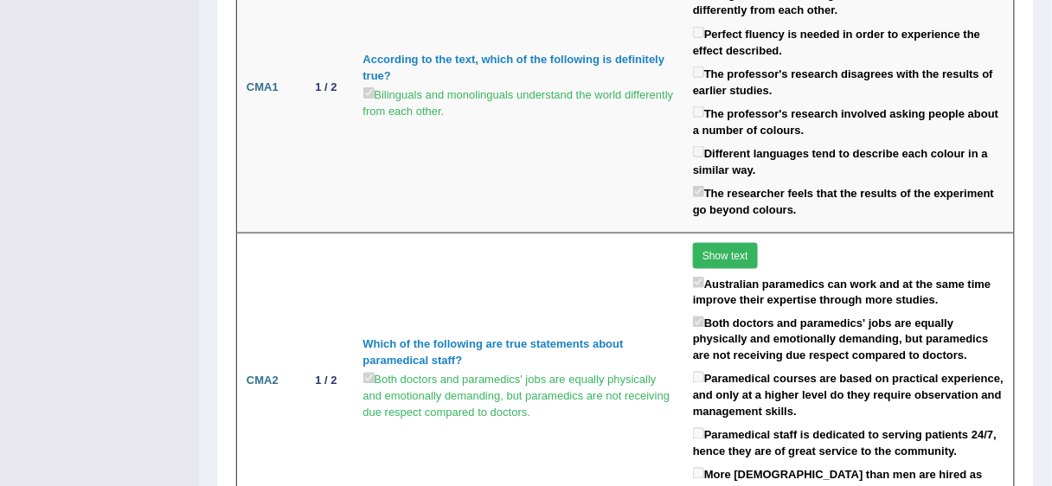
scroll to position [1716, 0]
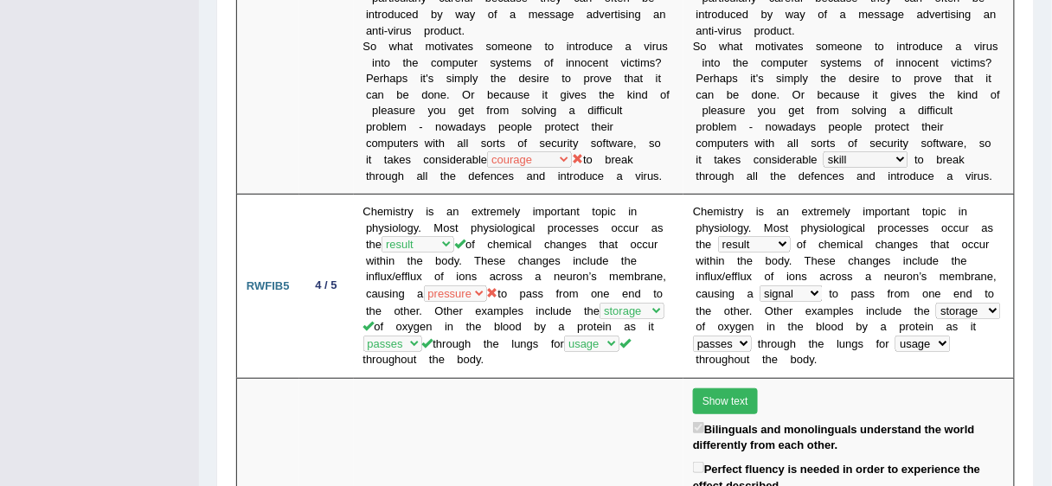
drag, startPoint x: 1050, startPoint y: 189, endPoint x: 1062, endPoint y: 187, distance: 12.2
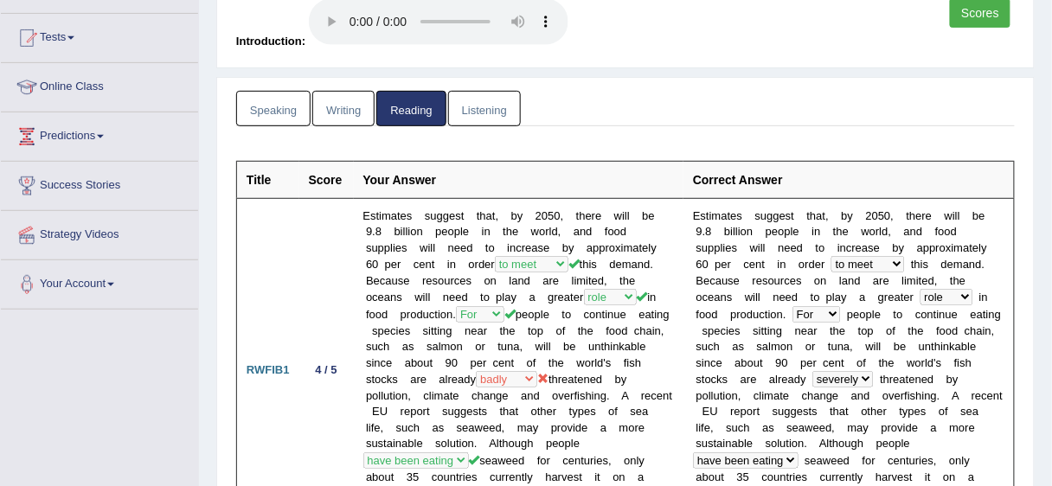
scroll to position [74, 0]
